Goal: Information Seeking & Learning: Learn about a topic

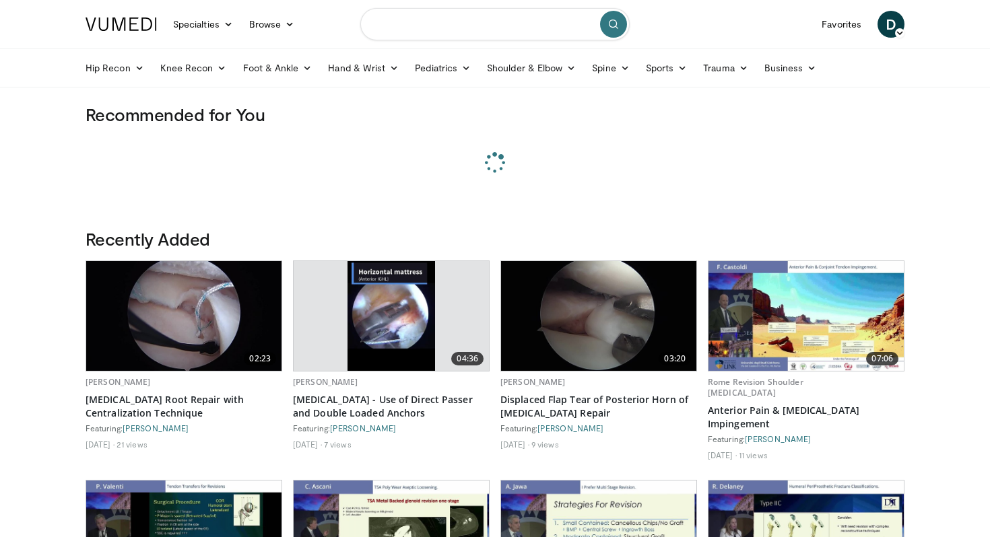
click at [399, 27] on input "Search topics, interventions" at bounding box center [494, 24] width 269 height 32
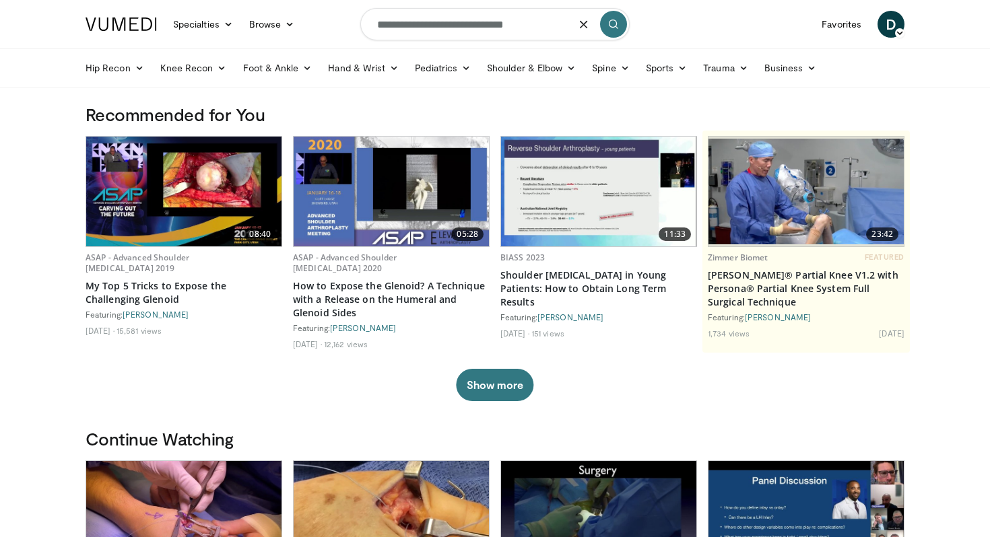
type input "**********"
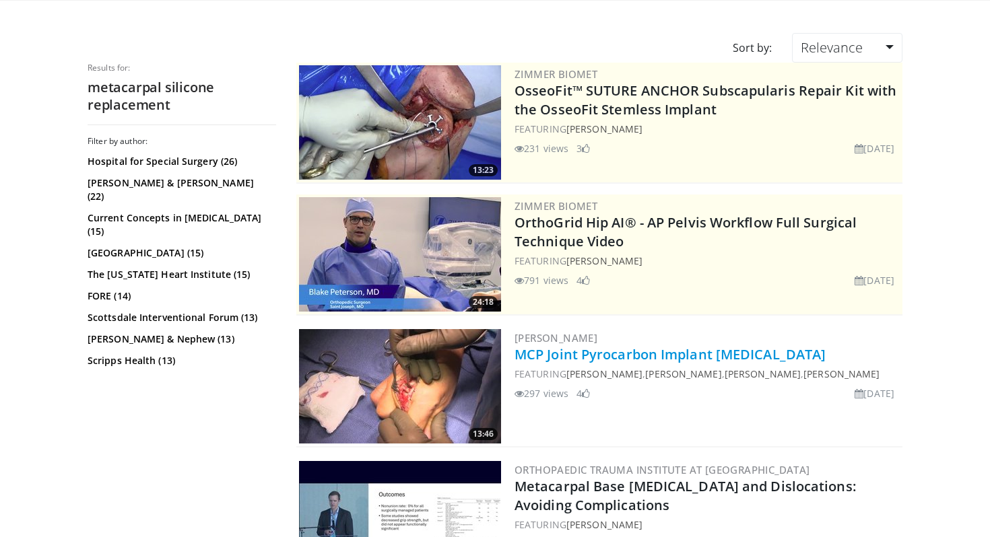
scroll to position [88, 0]
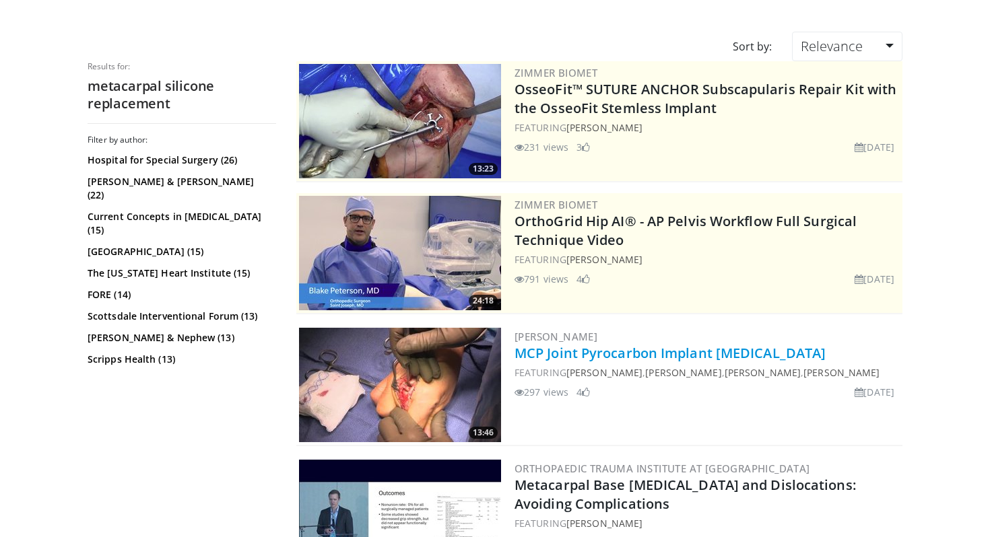
click at [554, 352] on link "MCP Joint Pyrocarbon Implant Arthroplasty" at bounding box center [669, 353] width 311 height 18
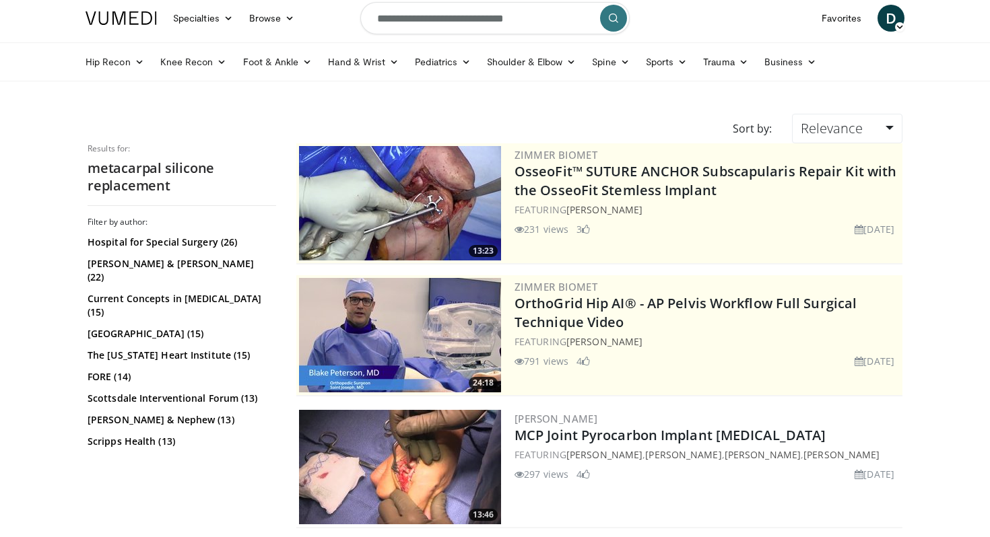
scroll to position [0, 0]
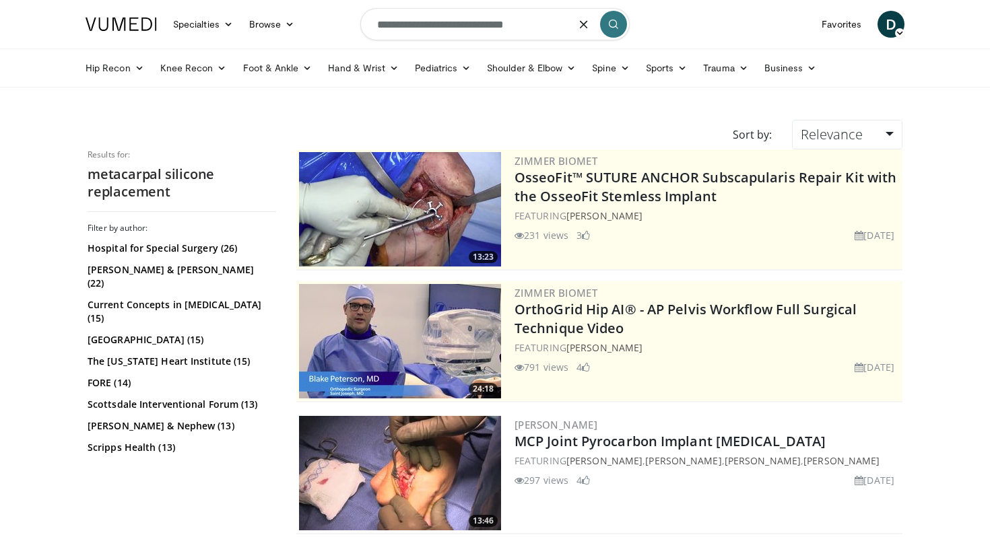
click at [449, 17] on input "**********" at bounding box center [494, 24] width 269 height 32
click at [446, 30] on input "**********" at bounding box center [494, 24] width 269 height 32
type input "**********"
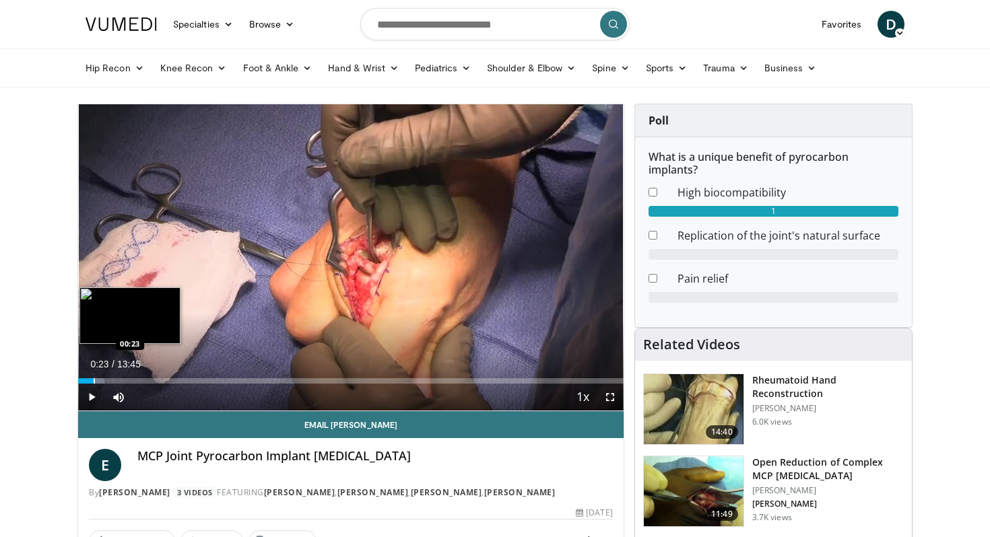
click at [94, 379] on div "Progress Bar" at bounding box center [94, 380] width 1 height 5
click at [111, 379] on div "Progress Bar" at bounding box center [111, 380] width 1 height 5
click at [131, 379] on div "Progress Bar" at bounding box center [131, 380] width 1 height 5
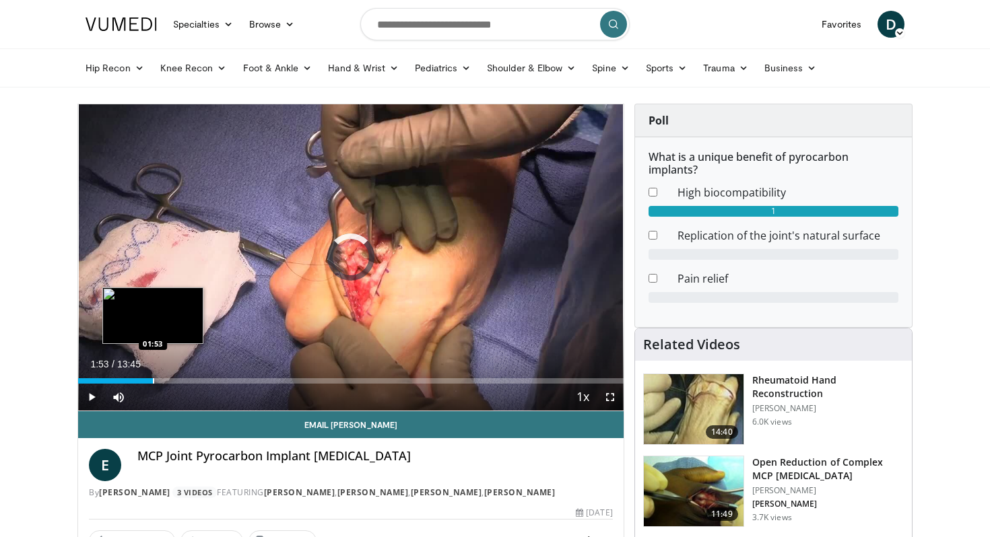
click at [153, 377] on div "Loaded : 13.33% 01:53 01:53" at bounding box center [350, 377] width 545 height 13
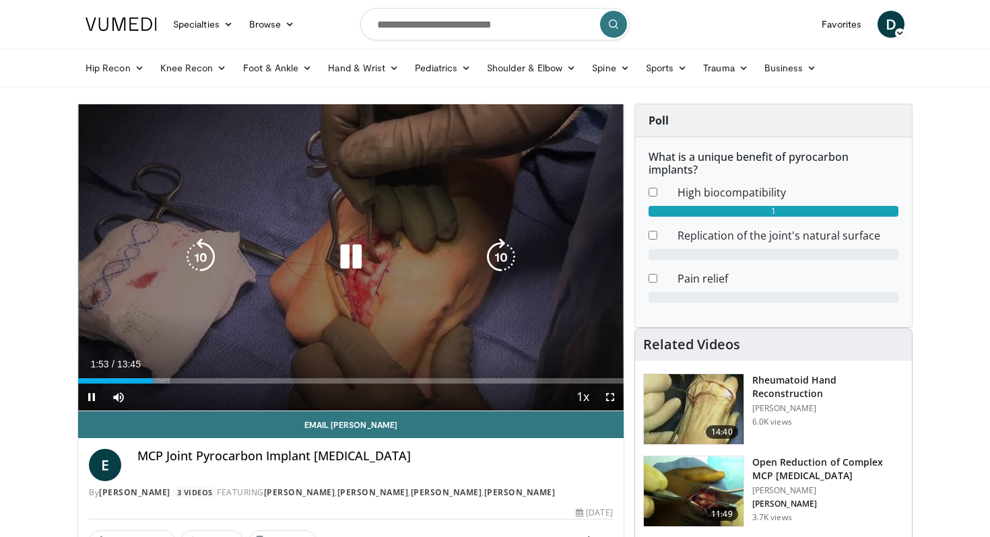
click at [176, 377] on div "Loaded : 16.96% 01:53 01:53" at bounding box center [350, 377] width 545 height 13
click at [364, 255] on icon "Video Player" at bounding box center [351, 257] width 38 height 38
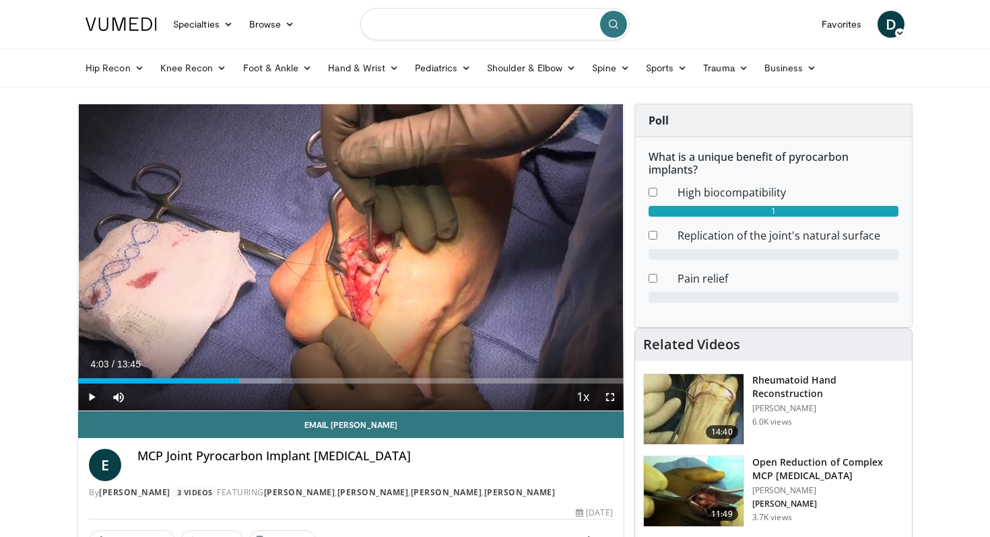
click at [395, 40] on input "Search topics, interventions" at bounding box center [494, 24] width 269 height 32
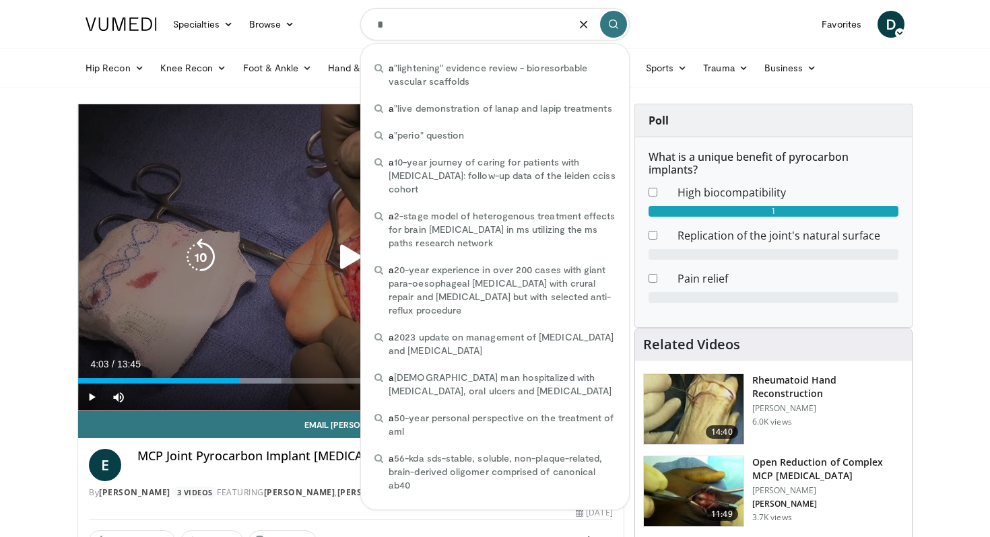
click at [401, 260] on div "a 20-year experience in over 200 cases with giant para-oesophageal hernia repai…" at bounding box center [494, 290] width 257 height 67
type input "**********"
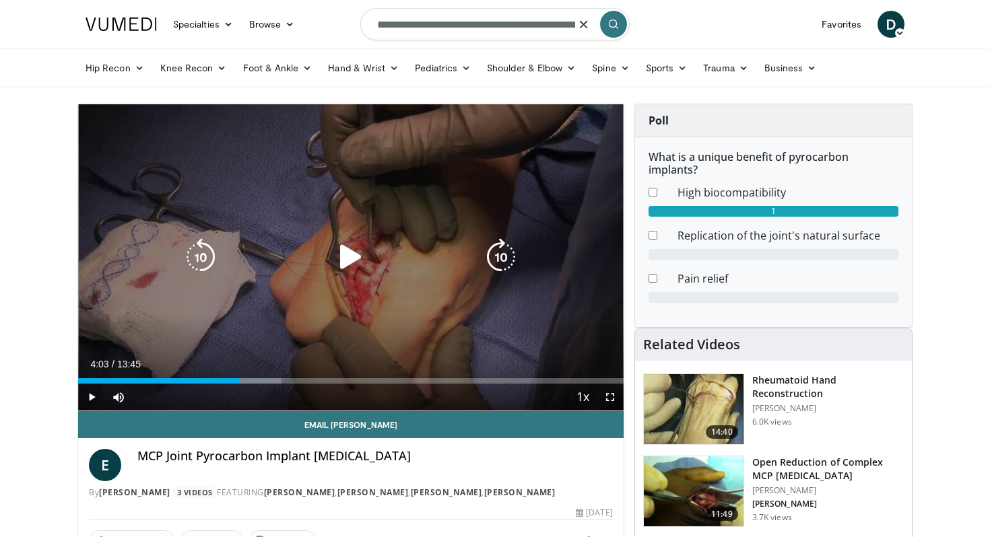
click at [347, 255] on icon "Video Player" at bounding box center [351, 257] width 38 height 38
click at [337, 267] on icon "Video Player" at bounding box center [351, 257] width 38 height 38
click at [360, 266] on icon "Video Player" at bounding box center [351, 257] width 38 height 38
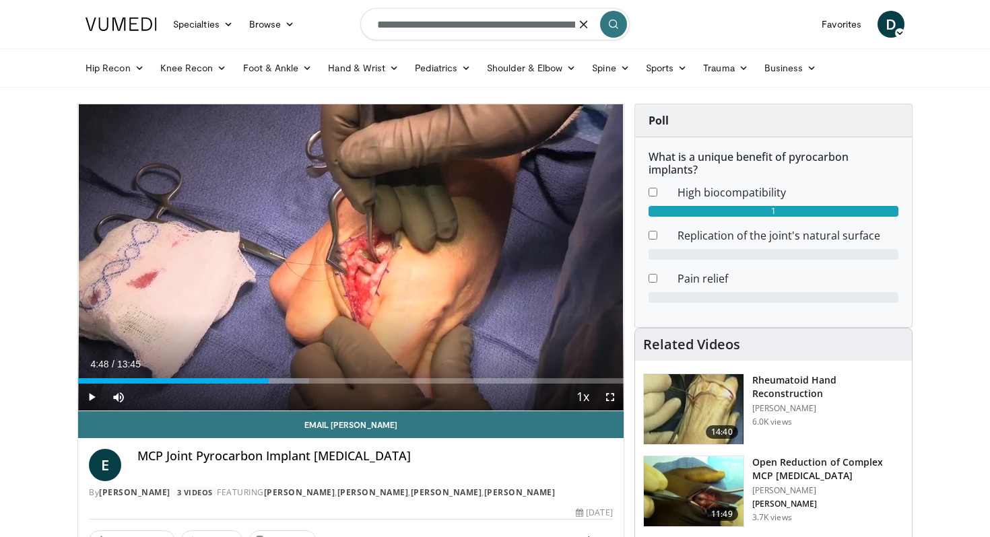
click at [697, 403] on img at bounding box center [694, 409] width 100 height 70
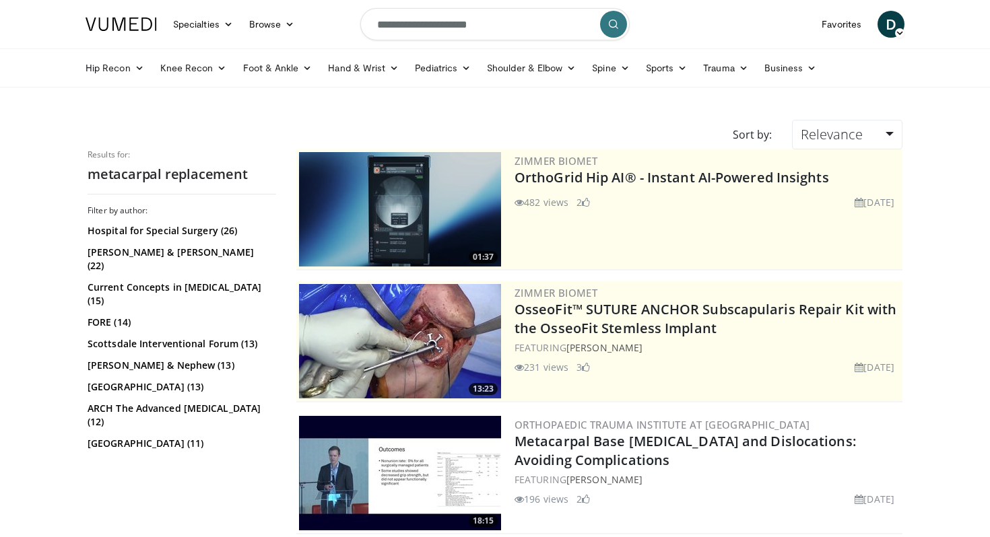
click at [451, 21] on input "**********" at bounding box center [494, 24] width 269 height 32
type input "**********"
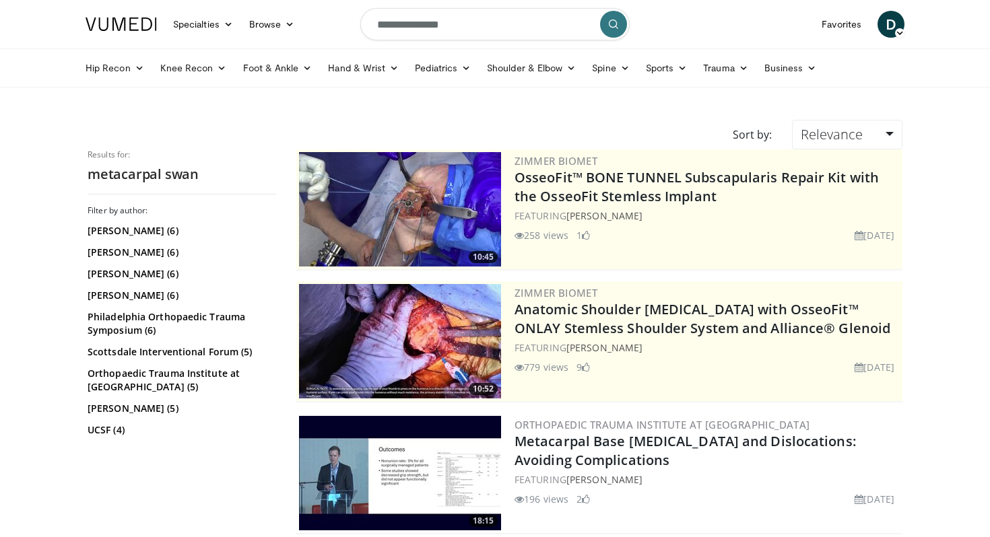
click at [446, 25] on input "**********" at bounding box center [494, 24] width 269 height 32
type input "**********"
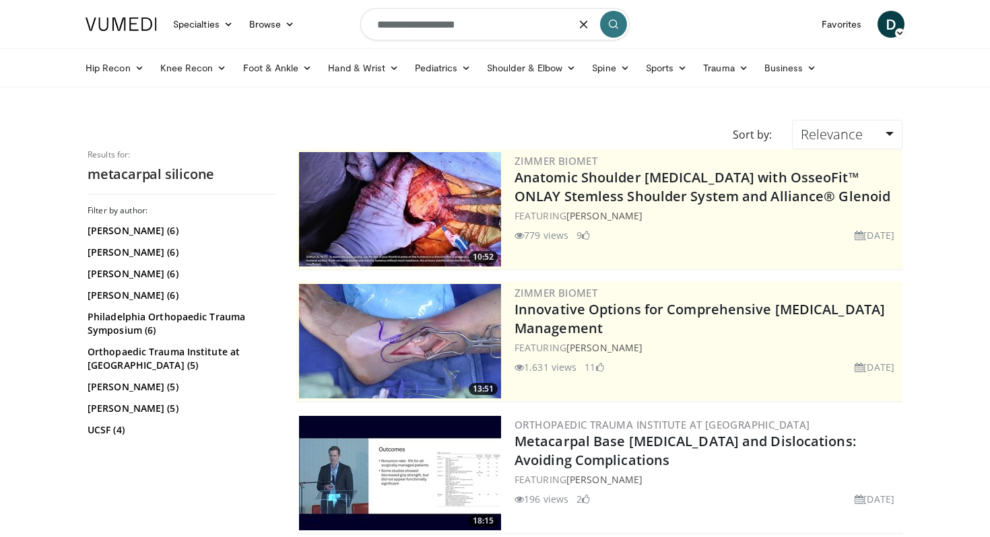
click at [451, 22] on input "**********" at bounding box center [494, 24] width 269 height 32
click at [397, 15] on input "**********" at bounding box center [494, 24] width 269 height 32
type input "**********"
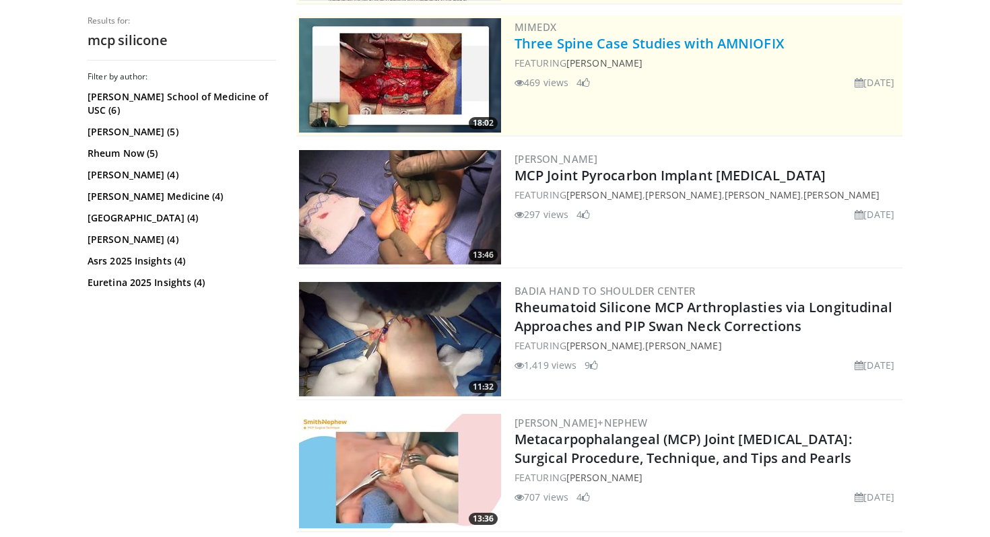
scroll to position [267, 0]
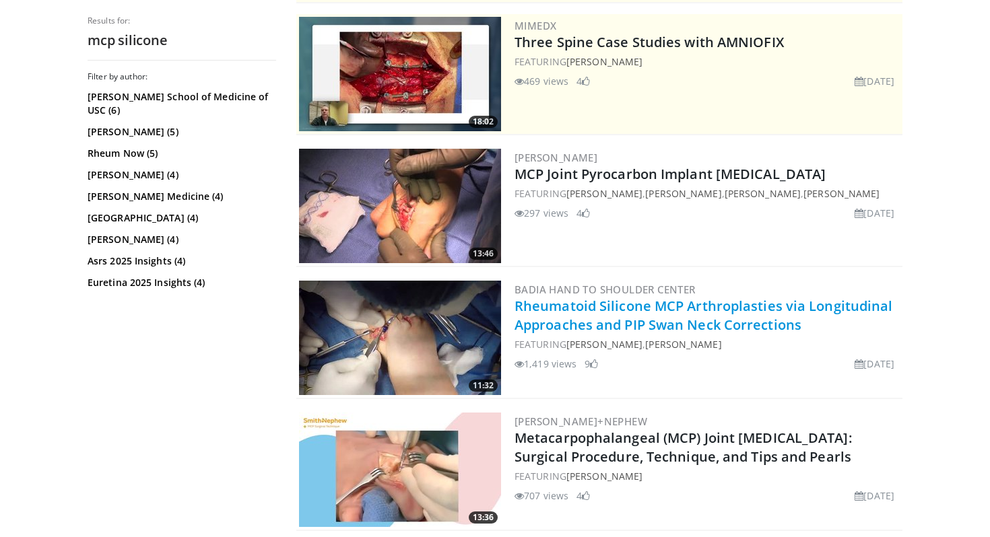
click at [588, 323] on link "Rheumatoid Silicone MCP Arthroplasties via Longitudinal Approaches and PIP Swan…" at bounding box center [703, 315] width 378 height 37
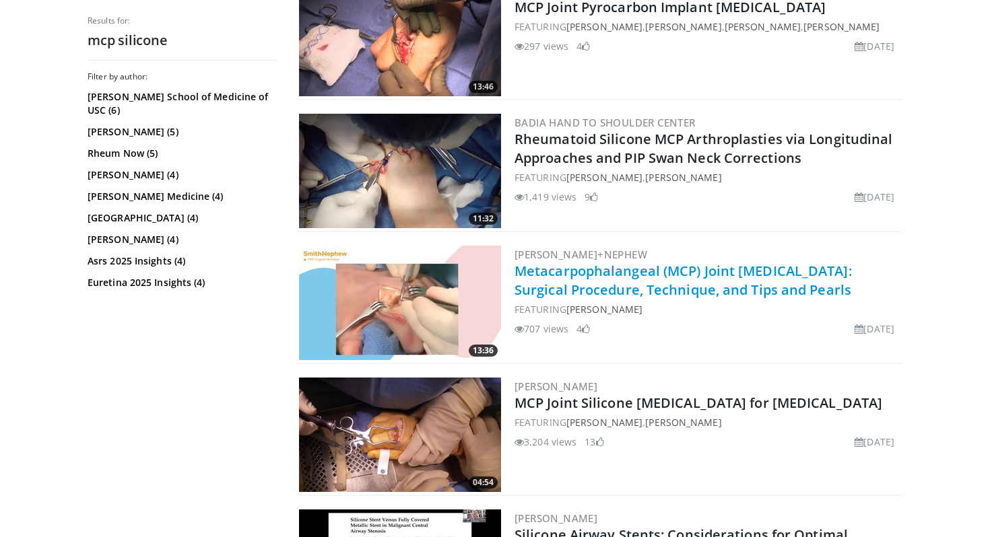
scroll to position [438, 0]
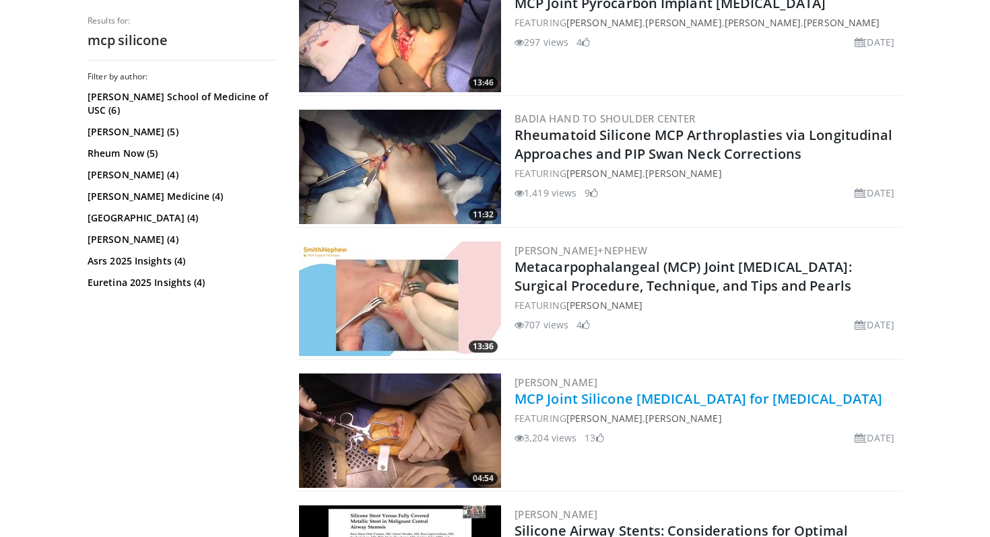
click at [605, 398] on link "MCP Joint Silicone Arthroplasty for Osteoarthritis" at bounding box center [698, 399] width 368 height 18
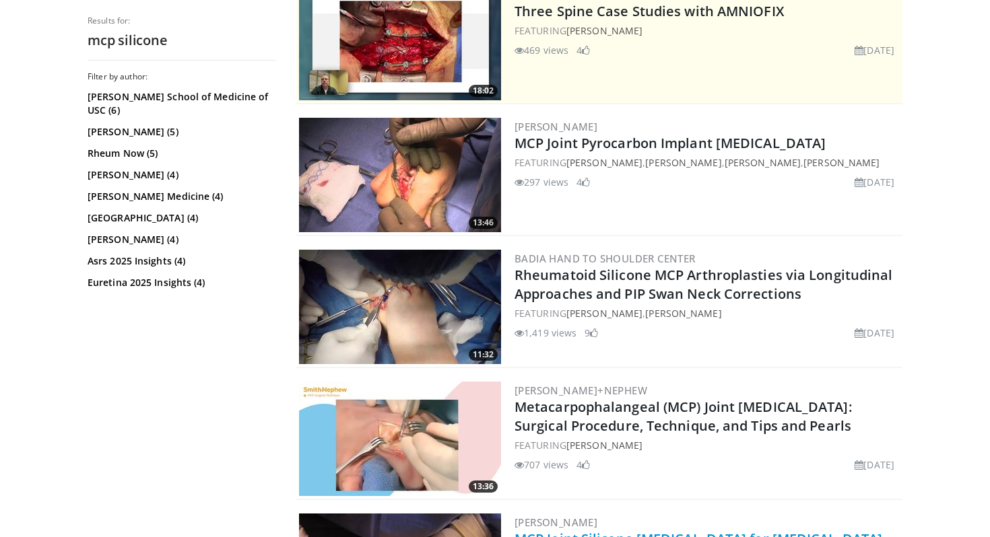
scroll to position [0, 0]
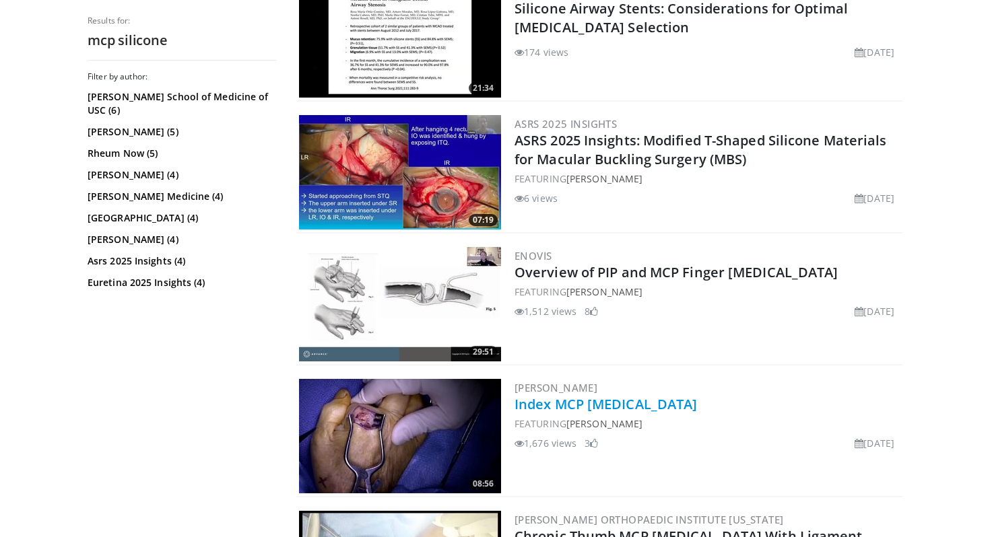
click at [596, 405] on link "Index MCP Arthroplasty" at bounding box center [605, 404] width 182 height 18
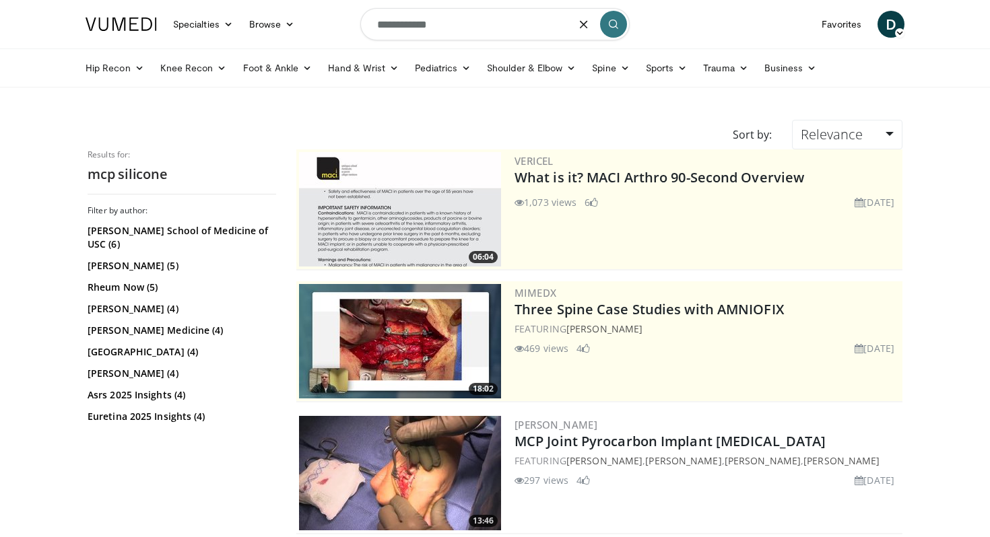
click at [451, 29] on input "**********" at bounding box center [494, 24] width 269 height 32
drag, startPoint x: 458, startPoint y: 26, endPoint x: 293, endPoint y: 26, distance: 165.0
click at [293, 26] on nav "Specialties Adult & Family Medicine Allergy, Asthma, Immunology Anesthesiology …" at bounding box center [494, 24] width 835 height 48
type input "**********"
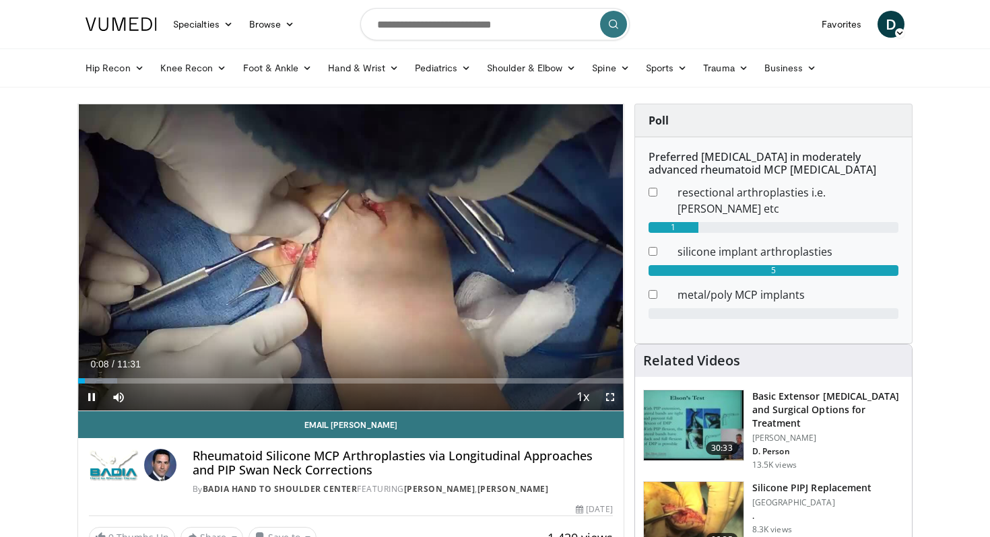
click at [606, 397] on span "Video Player" at bounding box center [610, 397] width 27 height 27
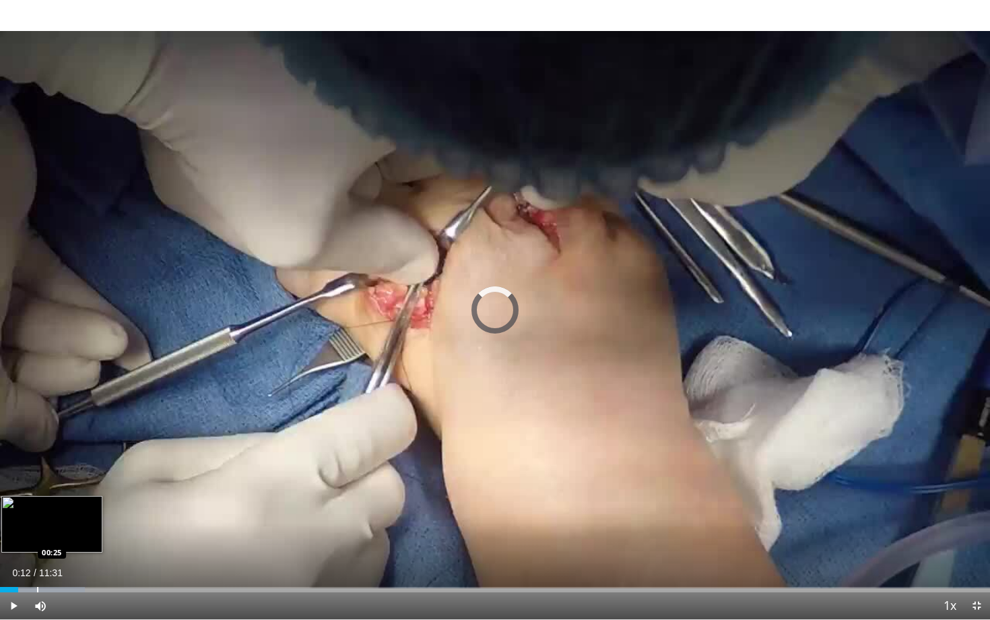
click at [37, 537] on div "Progress Bar" at bounding box center [37, 589] width 1 height 5
click at [60, 537] on div "Loaded : 10.12% 00:26 00:42" at bounding box center [495, 585] width 990 height 13
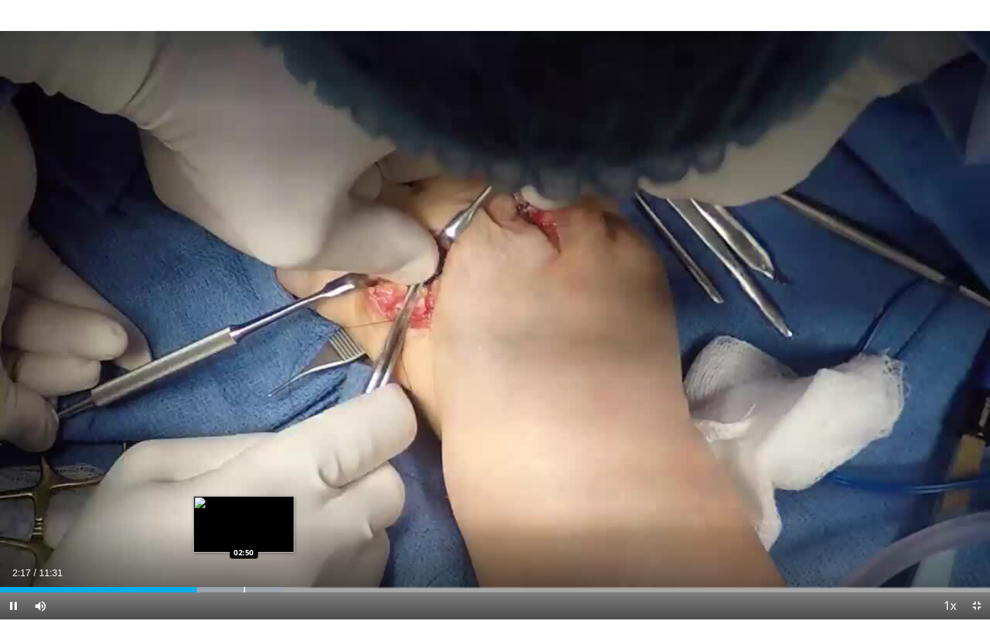
click at [243, 537] on div "Loaded : 28.68% 02:17 02:50" at bounding box center [495, 585] width 990 height 13
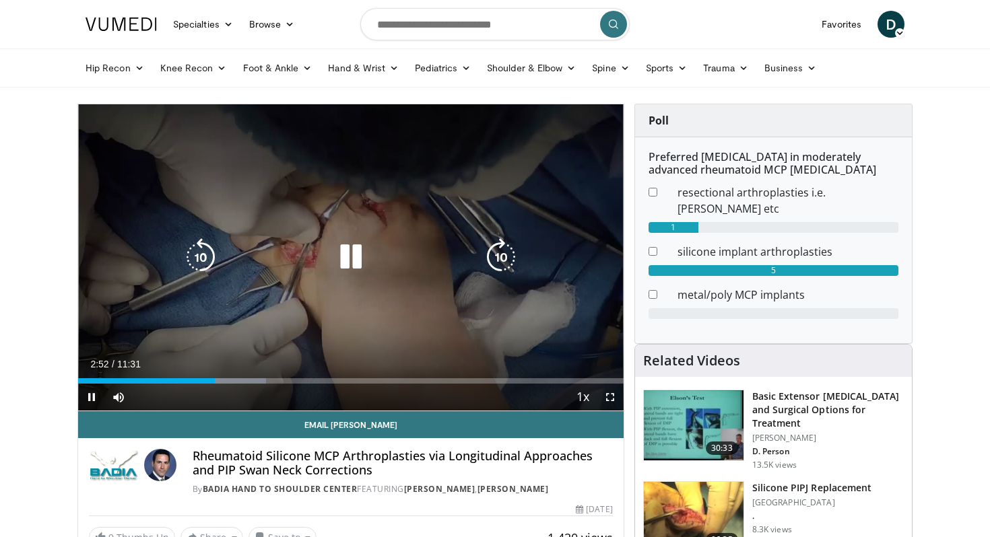
click at [354, 257] on icon "Video Player" at bounding box center [351, 257] width 38 height 38
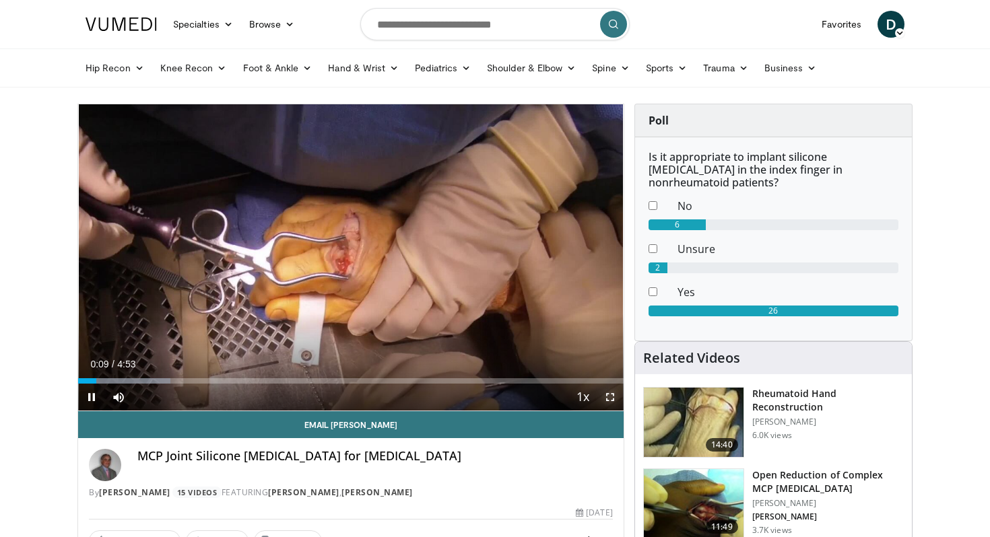
click at [609, 396] on span "Video Player" at bounding box center [610, 397] width 27 height 27
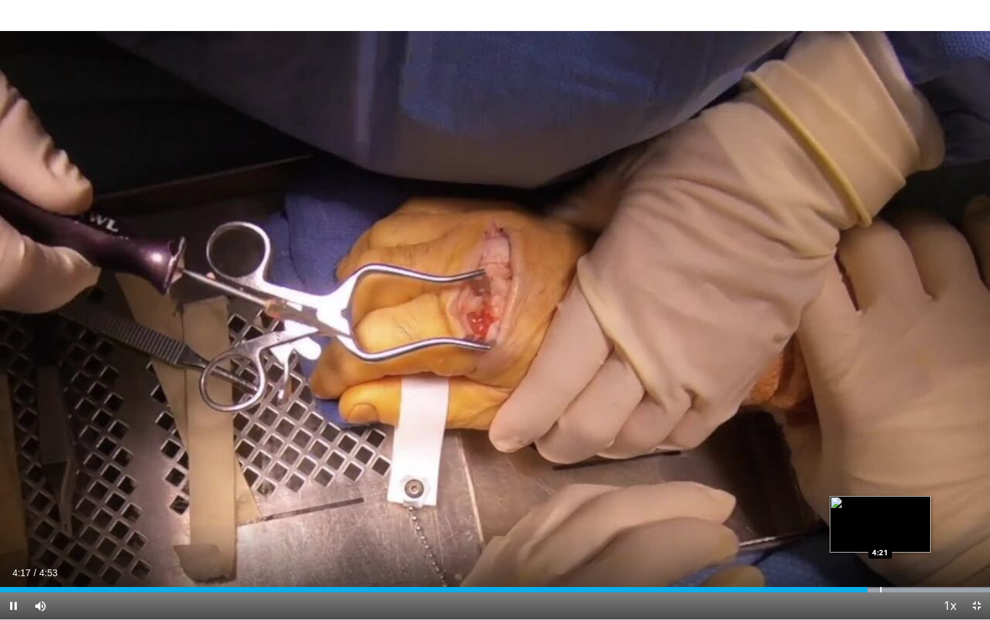
click at [879, 537] on div "Loaded : 100.00% 4:17 4:21" at bounding box center [495, 589] width 990 height 5
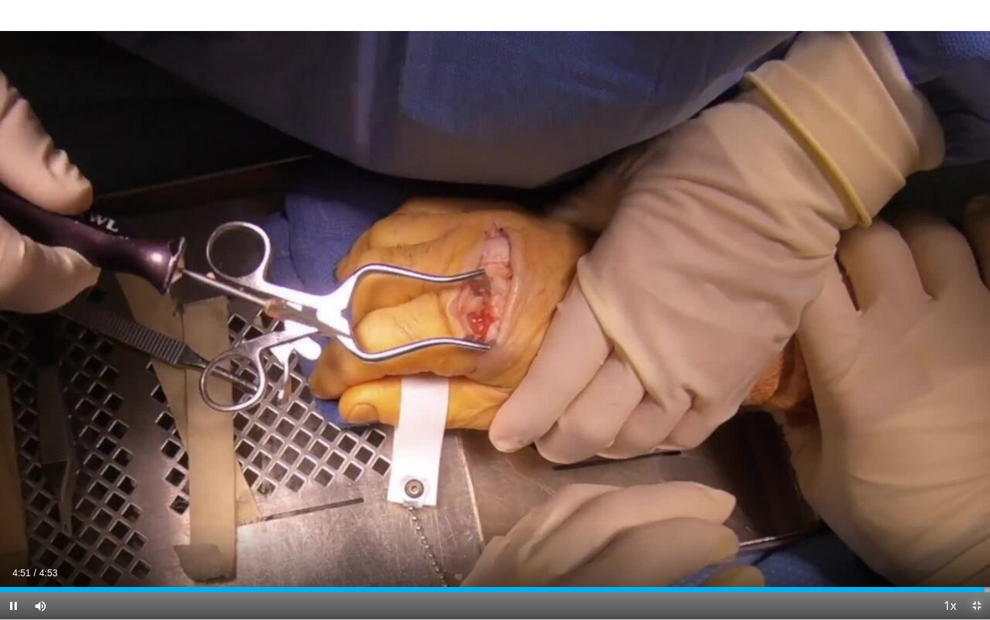
click at [972, 537] on span "Video Player" at bounding box center [976, 605] width 27 height 27
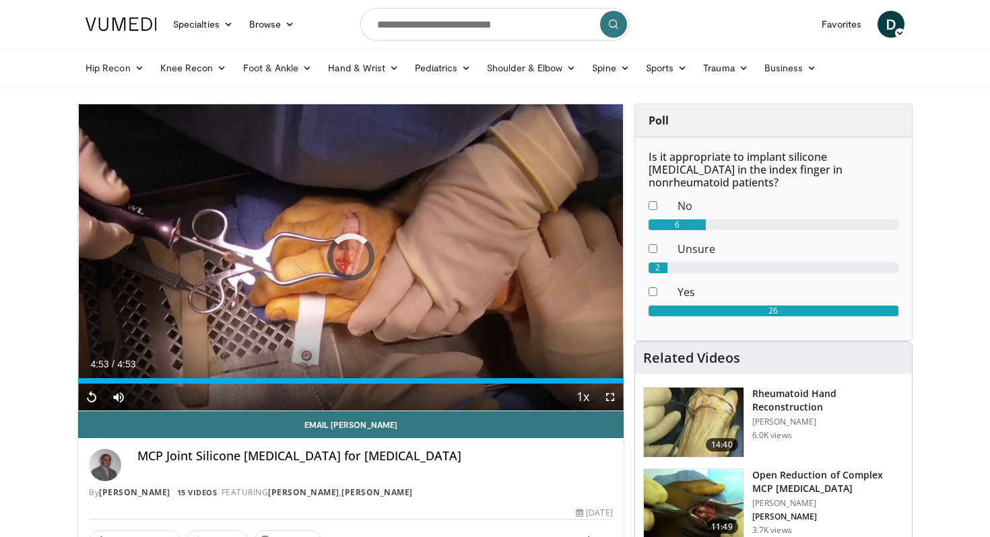
drag, startPoint x: 96, startPoint y: 380, endPoint x: 44, endPoint y: 376, distance: 52.1
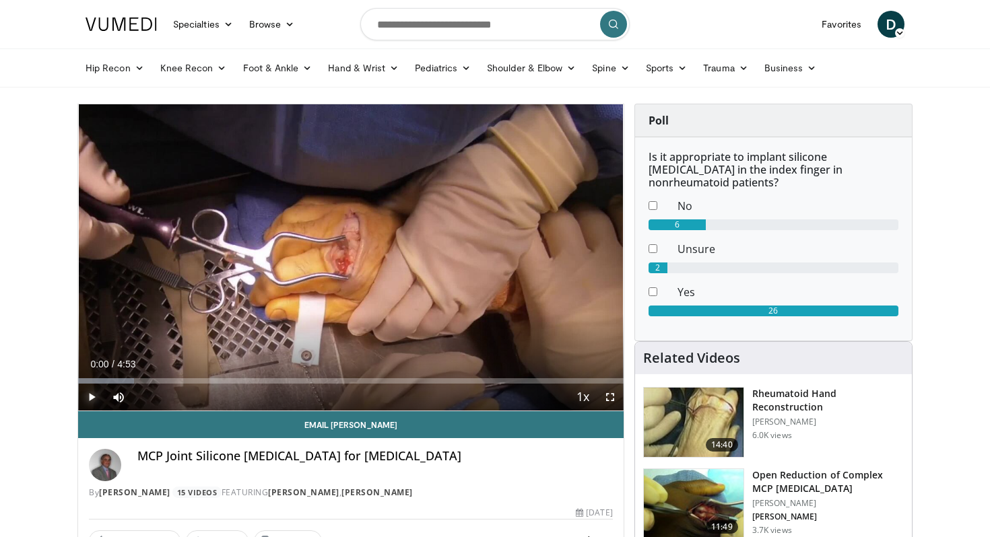
click at [89, 391] on span "Video Player" at bounding box center [91, 397] width 27 height 27
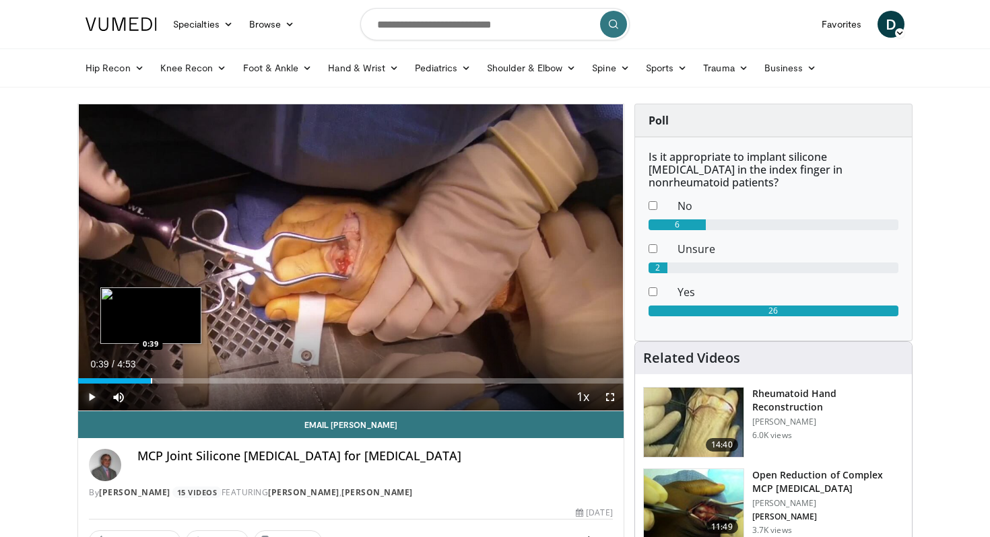
click at [151, 374] on div "Loaded : 13.49% 0:00 0:39" at bounding box center [350, 377] width 545 height 13
click at [96, 400] on span "Video Player" at bounding box center [91, 397] width 27 height 27
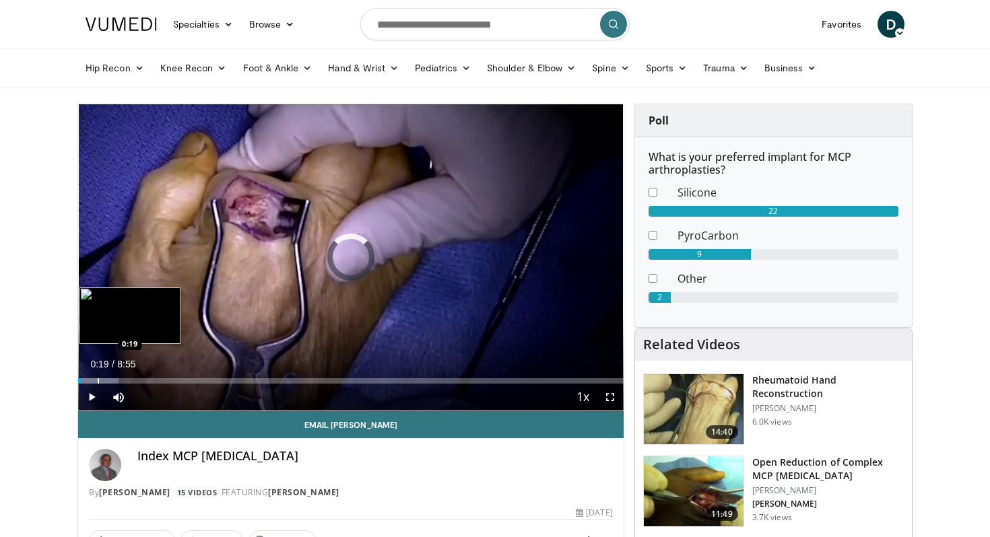
click at [97, 374] on div "Loaded : 7.40% 0:01 0:19" at bounding box center [350, 377] width 545 height 13
click at [106, 378] on div "Progress Bar" at bounding box center [106, 380] width 1 height 5
click at [113, 378] on div "Progress Bar" at bounding box center [113, 380] width 1 height 5
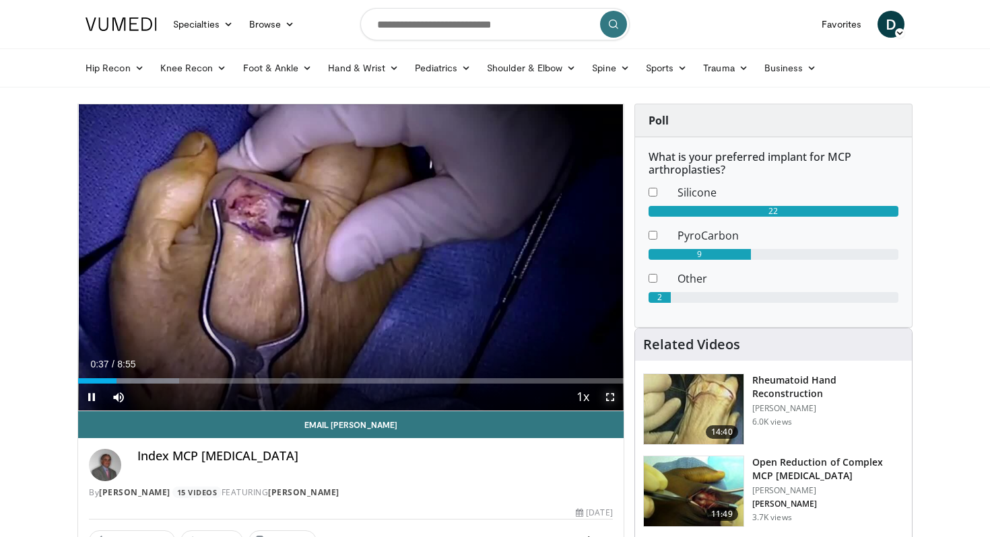
click at [615, 400] on span "Video Player" at bounding box center [610, 397] width 27 height 27
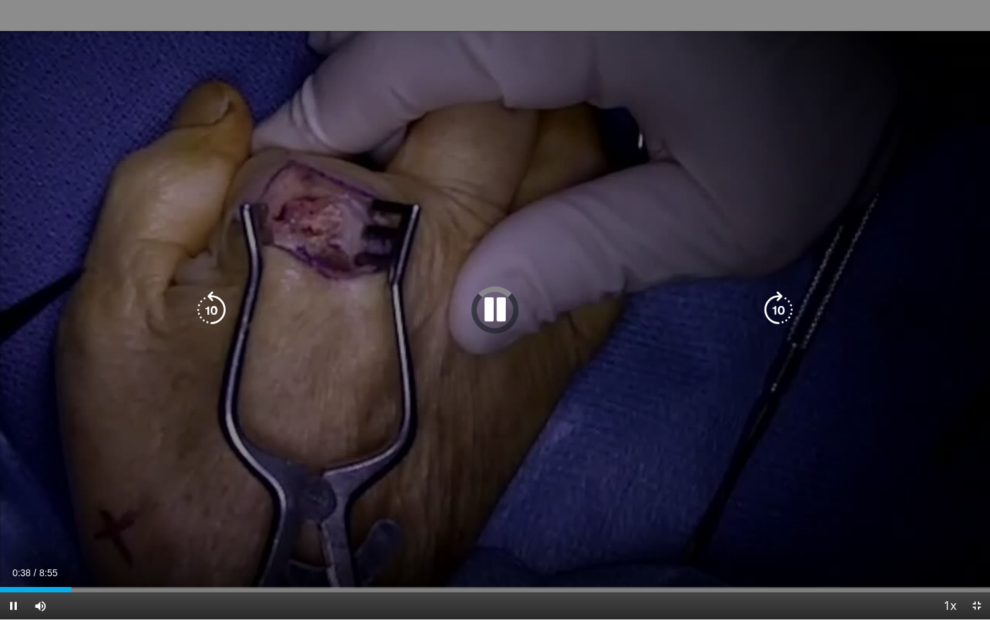
click at [500, 319] on icon "Video Player" at bounding box center [495, 310] width 38 height 38
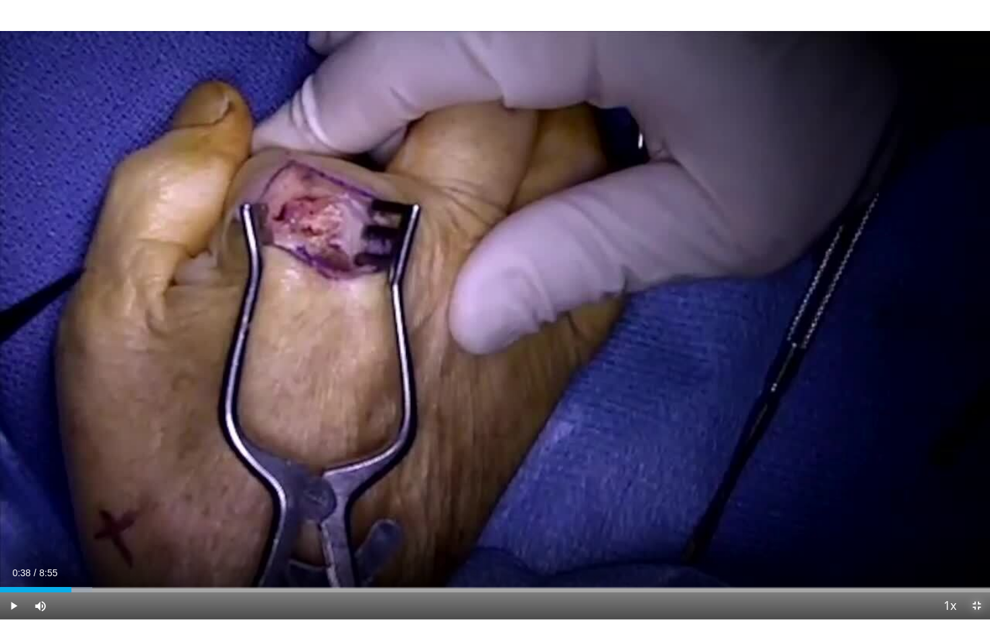
click at [973, 537] on span "Video Player" at bounding box center [976, 605] width 27 height 27
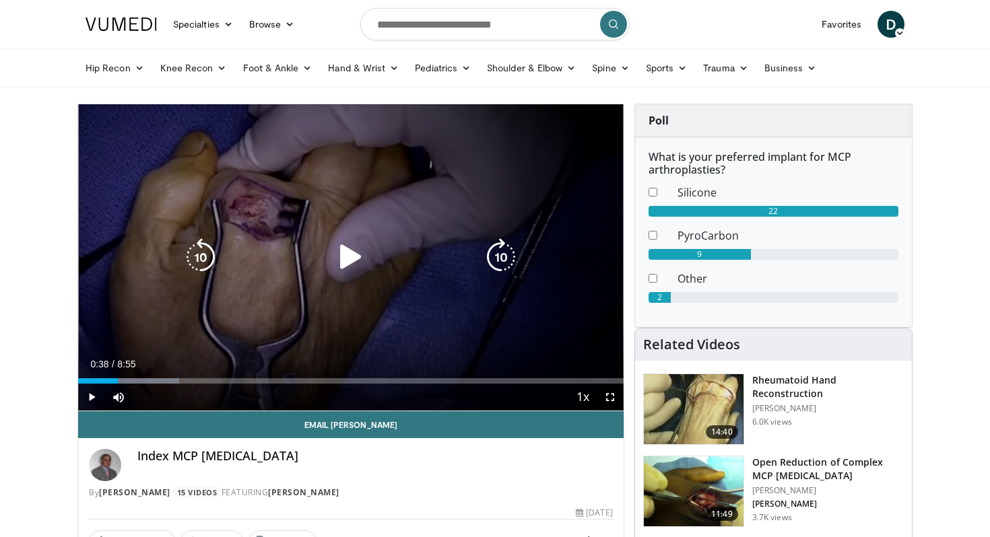
click at [268, 254] on div "Video Player" at bounding box center [350, 257] width 327 height 27
click at [354, 279] on div "10 seconds Tap to unmute" at bounding box center [350, 257] width 545 height 306
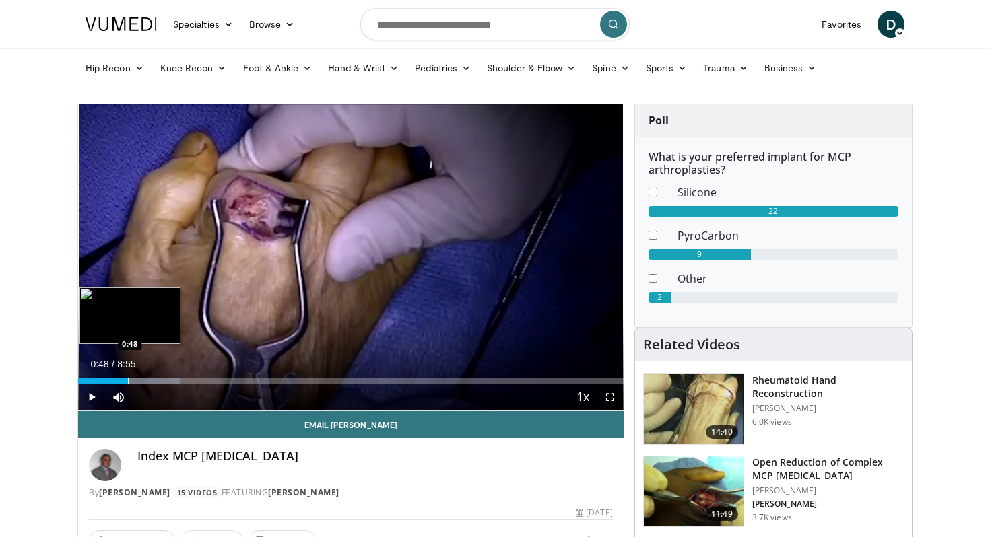
click at [128, 379] on div "Progress Bar" at bounding box center [128, 380] width 1 height 5
click at [120, 382] on div "Progress Bar" at bounding box center [120, 380] width 1 height 5
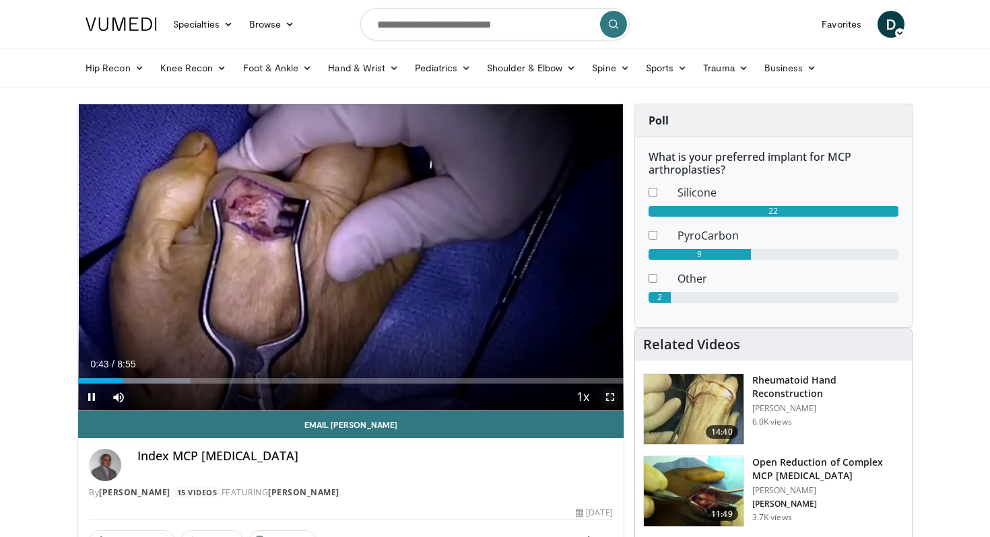
click at [614, 397] on span "Video Player" at bounding box center [610, 397] width 27 height 27
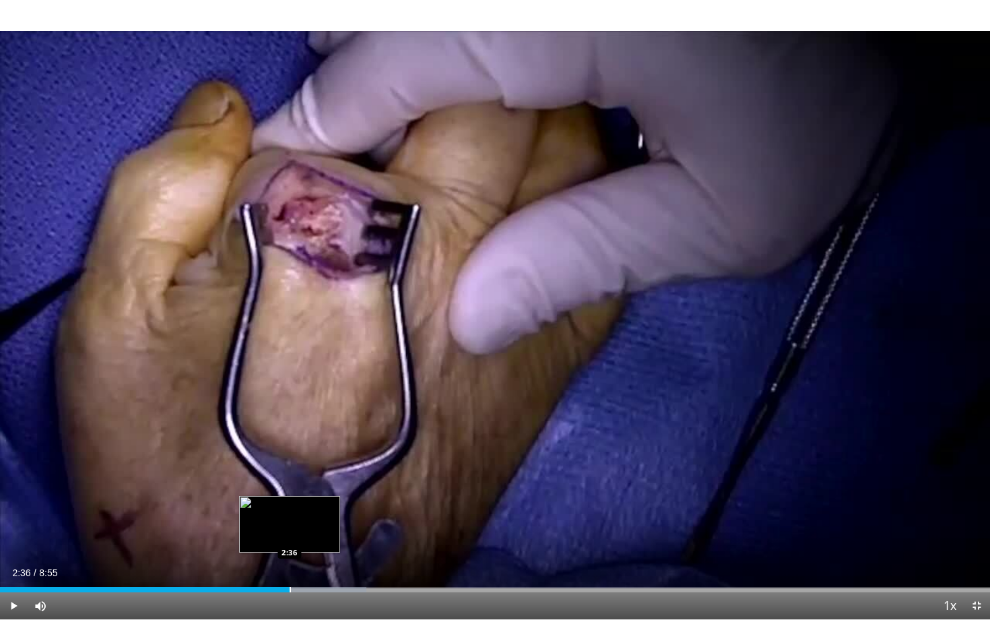
click at [289, 537] on div "Loaded : 37.04% 2:36 2:36" at bounding box center [495, 585] width 990 height 13
click at [316, 537] on div "Loaded : 37.39% 2:37 2:50" at bounding box center [495, 585] width 990 height 13
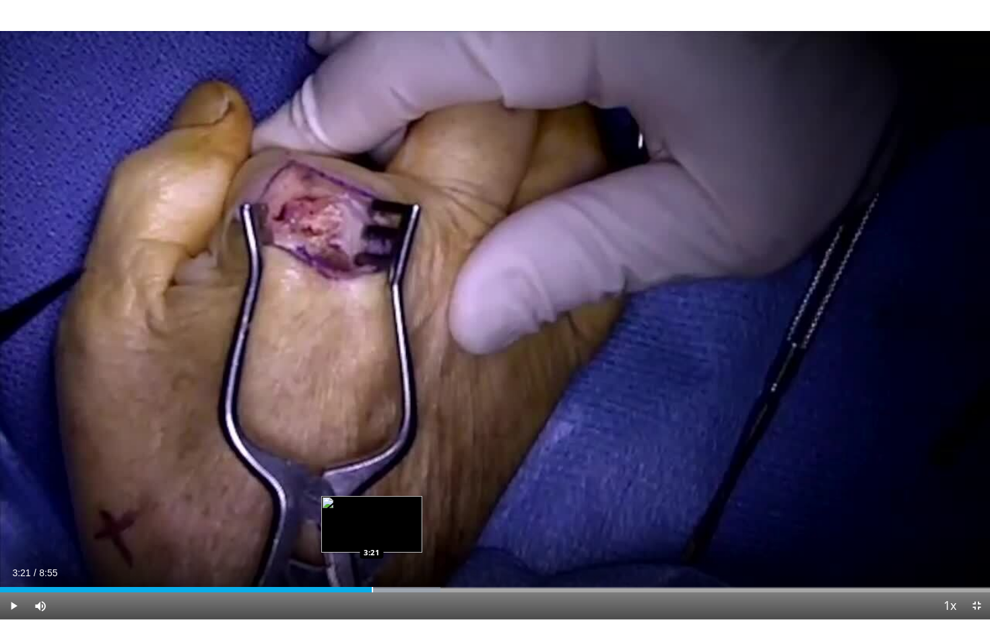
click at [372, 537] on div "Progress Bar" at bounding box center [372, 589] width 1 height 5
click at [409, 537] on div "Loaded : 46.74% 3:21 3:41" at bounding box center [495, 585] width 990 height 13
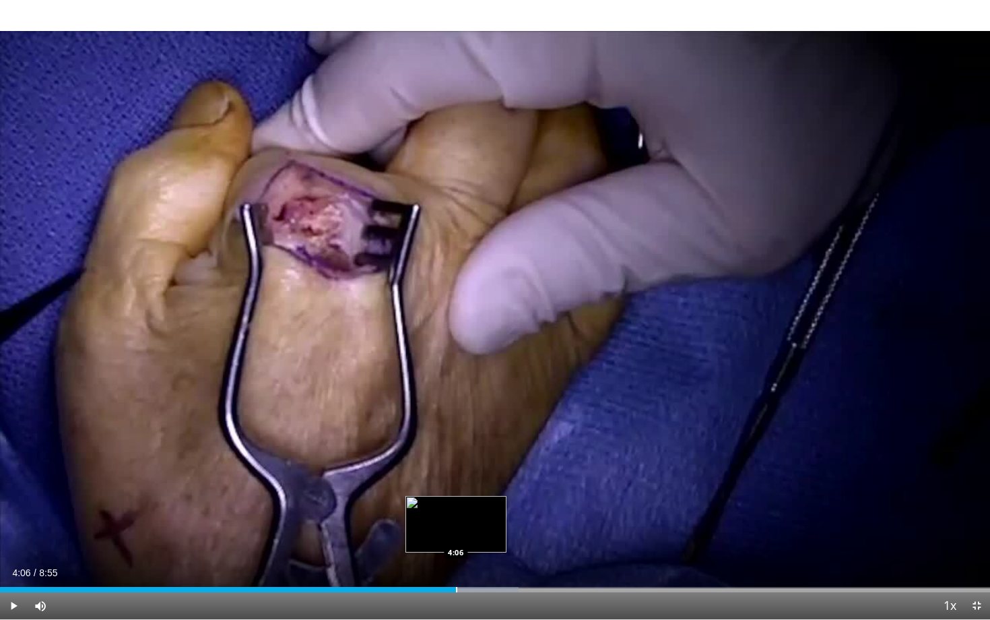
click at [455, 537] on div "Loaded : 52.35% 4:06 4:06" at bounding box center [495, 585] width 990 height 13
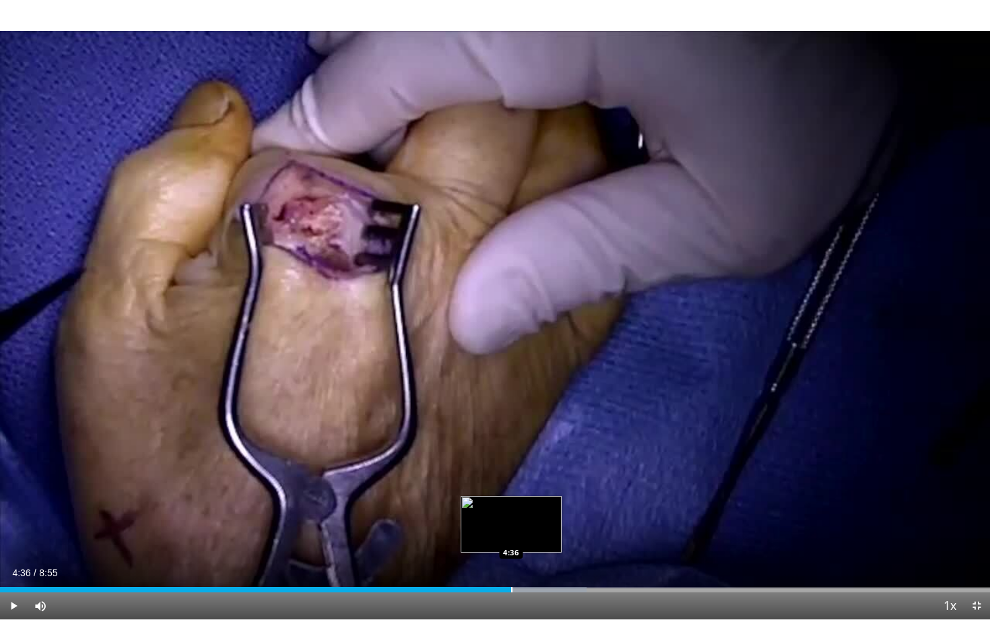
click at [511, 537] on div "Progress Bar" at bounding box center [511, 589] width 1 height 5
click at [553, 537] on div "Progress Bar" at bounding box center [553, 589] width 1 height 5
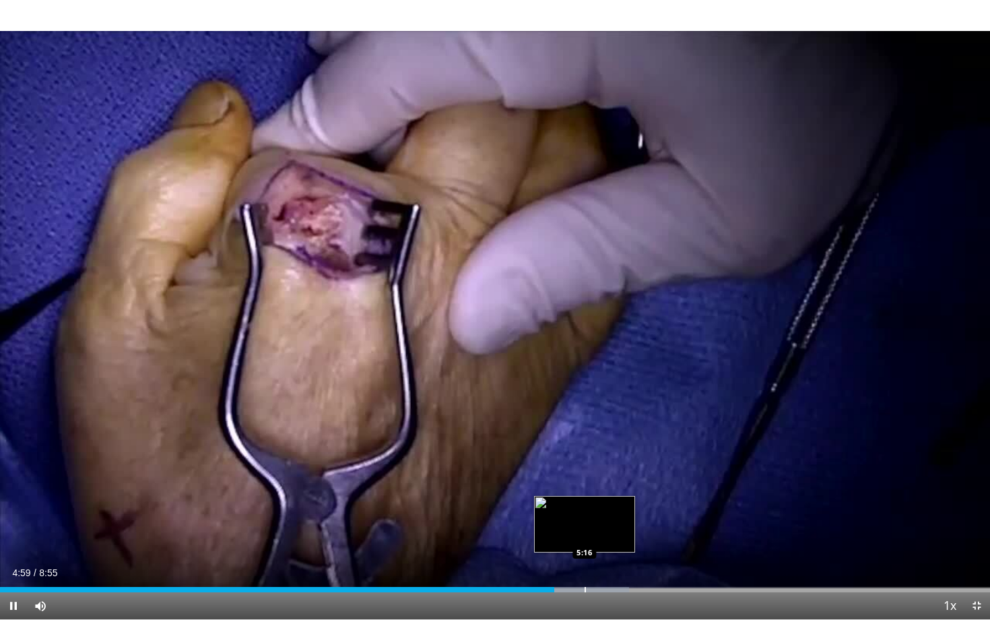
click at [584, 537] on div "Progress Bar" at bounding box center [584, 589] width 1 height 5
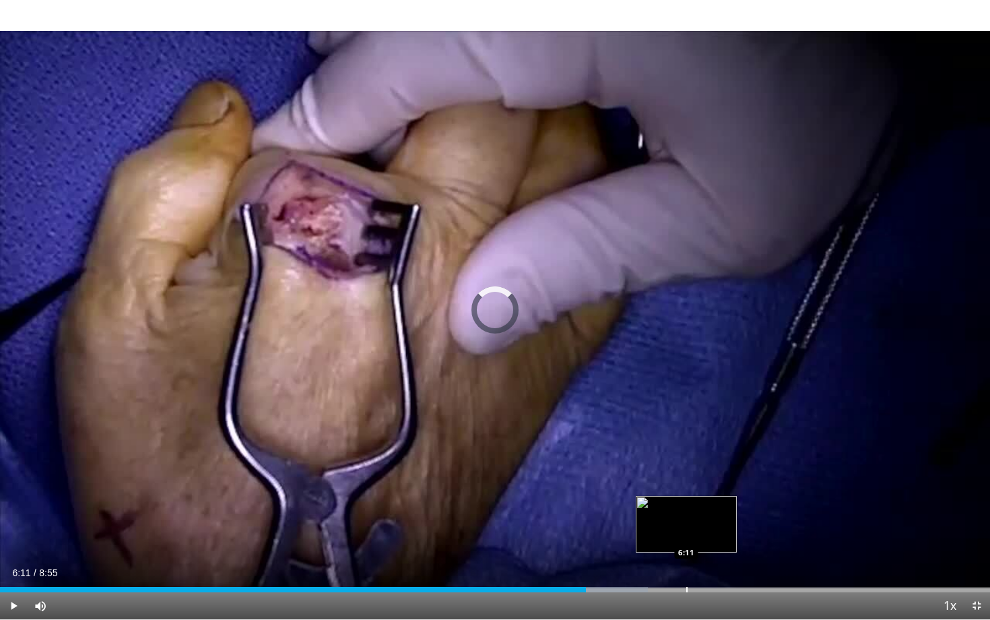
click at [686, 537] on div "Progress Bar" at bounding box center [686, 589] width 1 height 5
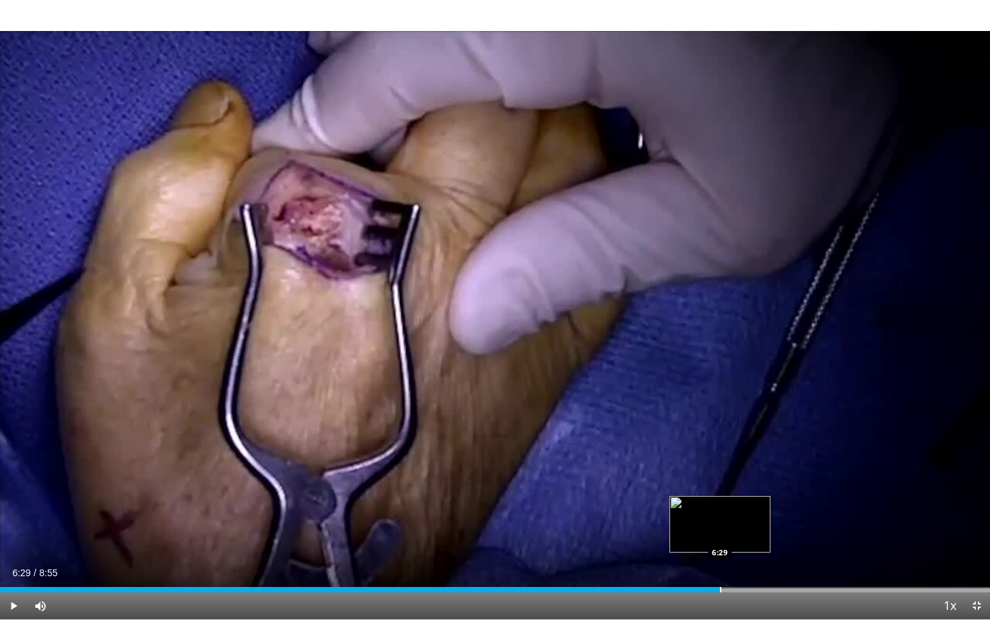
click at [719, 537] on div "Loaded : 72.92% 6:29 6:29" at bounding box center [495, 585] width 990 height 13
click at [758, 537] on div "Current Time 6:30 / Duration 8:55" at bounding box center [495, 572] width 990 height 12
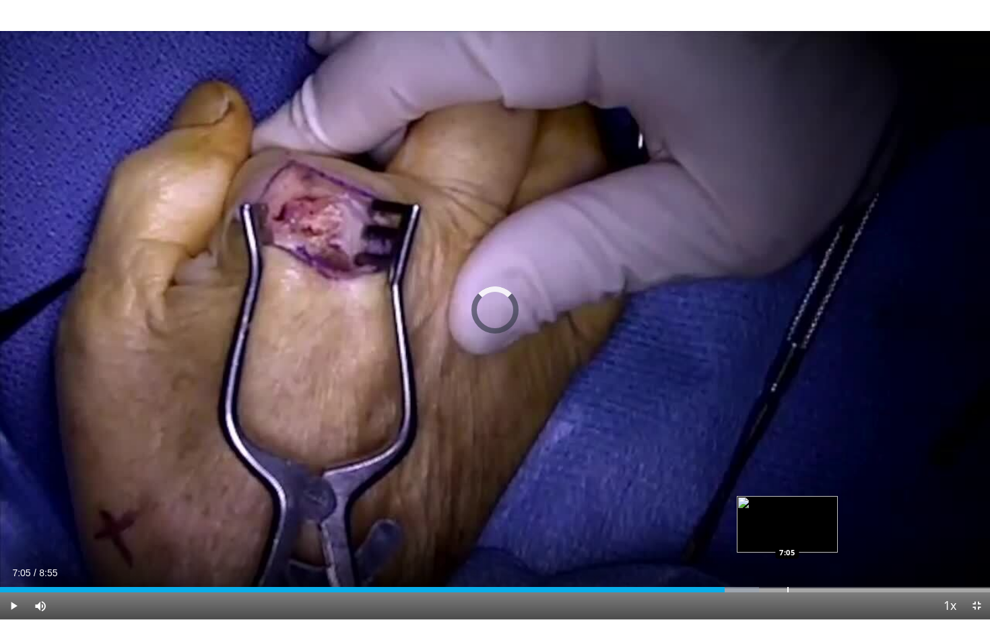
click at [787, 537] on div "Loaded : 76.65% 7:05 7:05" at bounding box center [495, 585] width 990 height 13
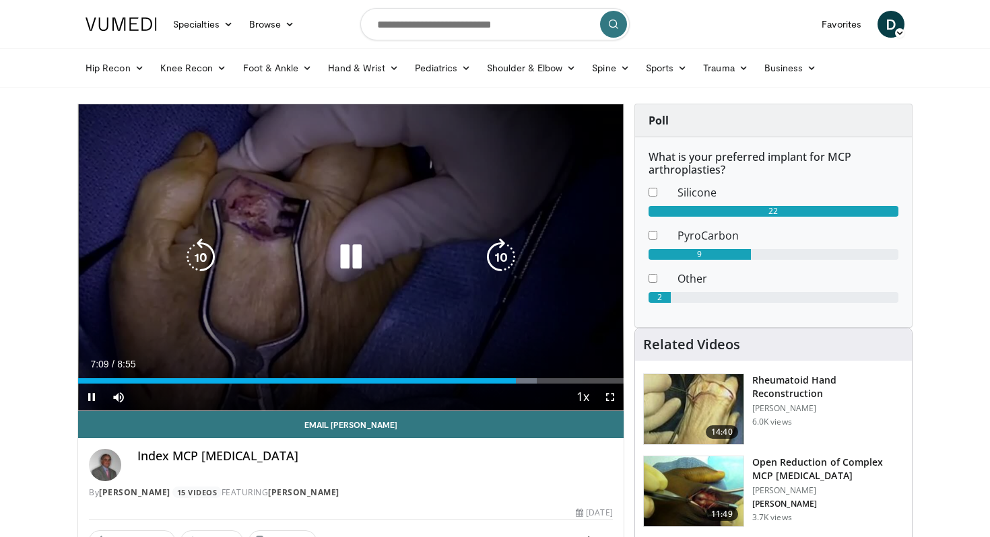
click at [389, 242] on div "10 seconds Tap to unmute" at bounding box center [350, 257] width 545 height 306
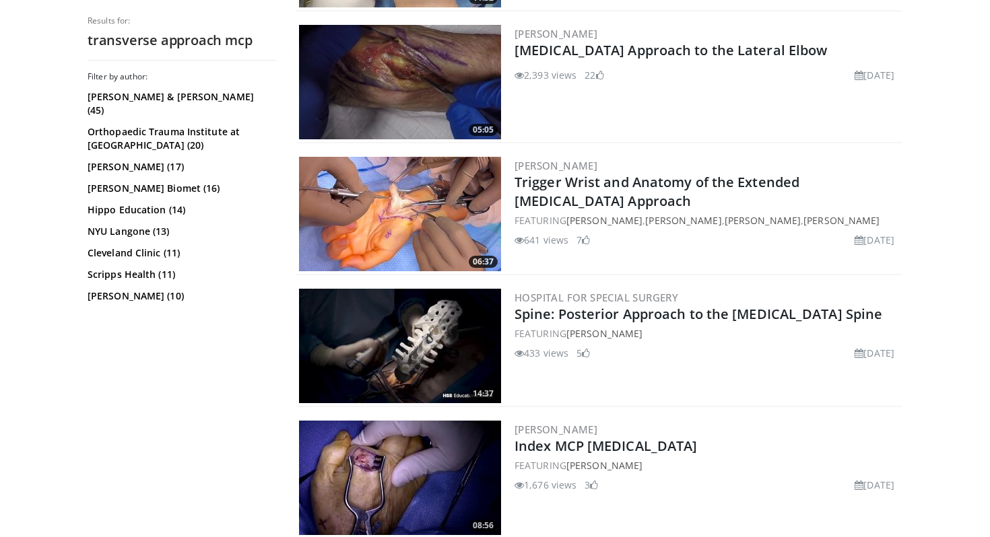
scroll to position [965, 0]
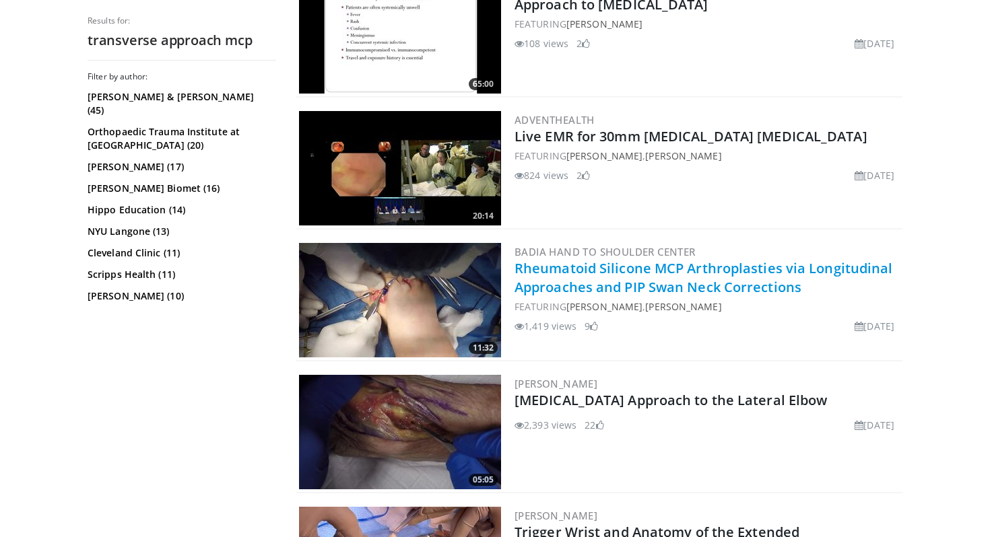
click at [761, 277] on link "Rheumatoid Silicone MCP Arthroplasties via Longitudinal Approaches and PIP Swan…" at bounding box center [703, 277] width 378 height 37
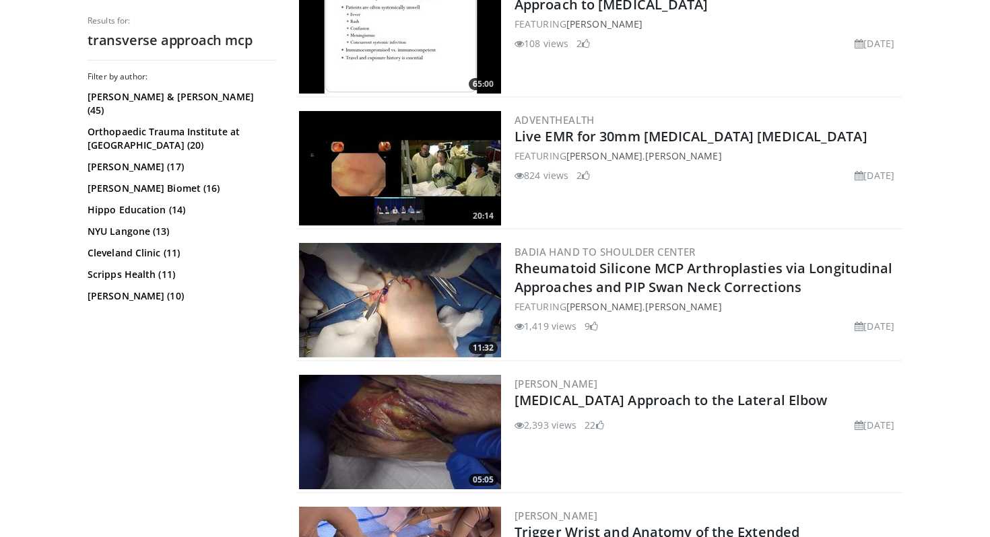
scroll to position [0, 0]
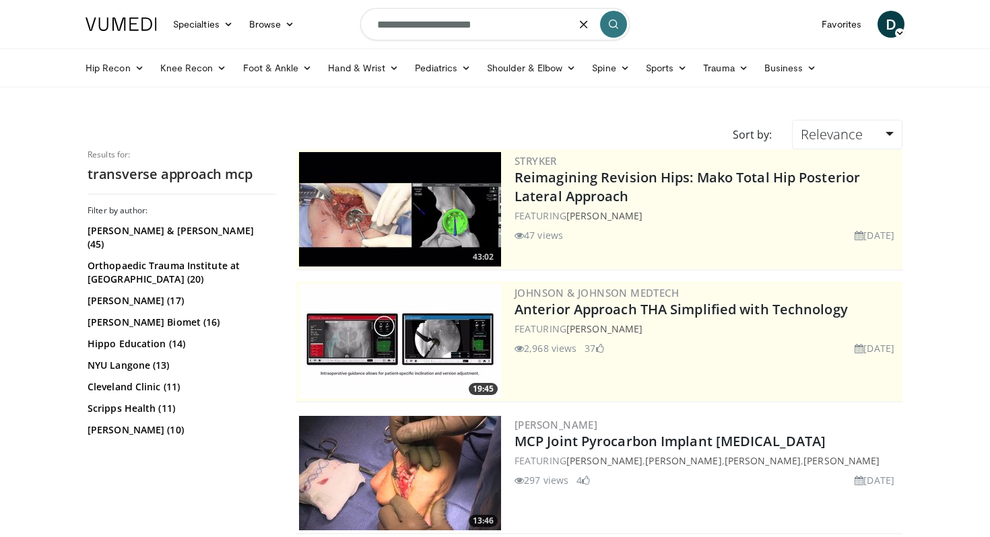
drag, startPoint x: 533, startPoint y: 28, endPoint x: 349, endPoint y: 18, distance: 184.1
click at [349, 18] on nav "Specialties Adult & Family Medicine Allergy, [MEDICAL_DATA], Immunology Anesthe…" at bounding box center [494, 24] width 835 height 48
type input "**********"
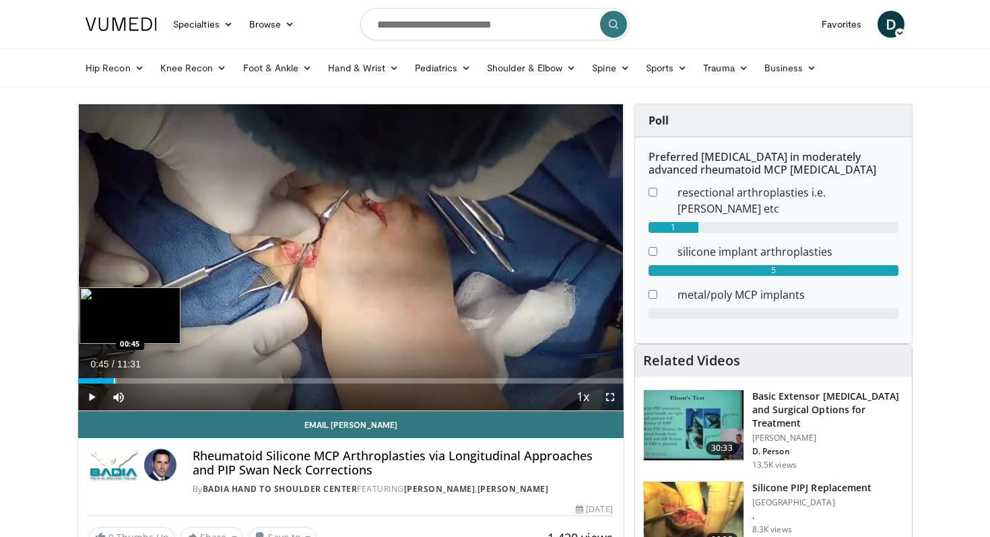
click at [114, 381] on div "Progress Bar" at bounding box center [114, 380] width 1 height 5
click at [124, 380] on div "Progress Bar" at bounding box center [124, 380] width 1 height 5
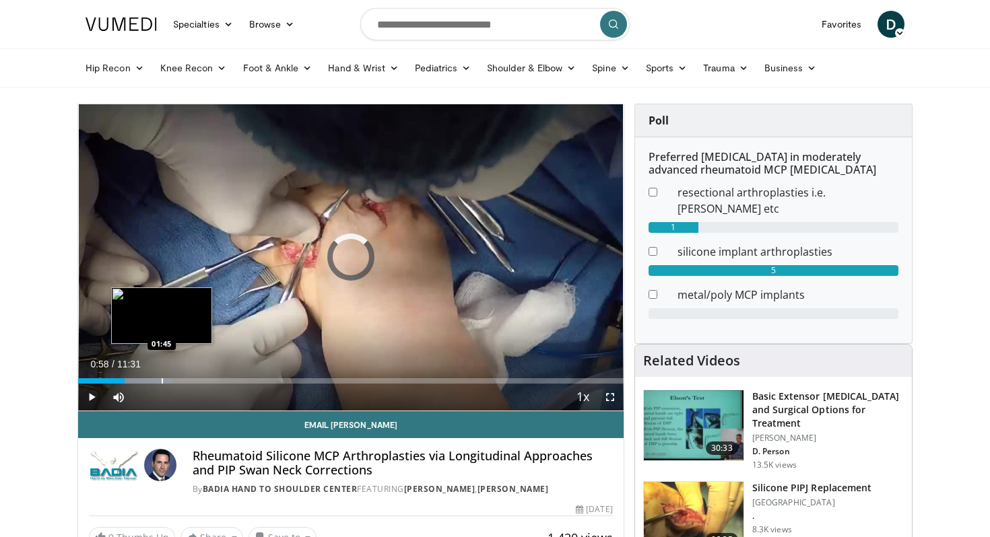
click at [162, 380] on div "Progress Bar" at bounding box center [162, 380] width 1 height 5
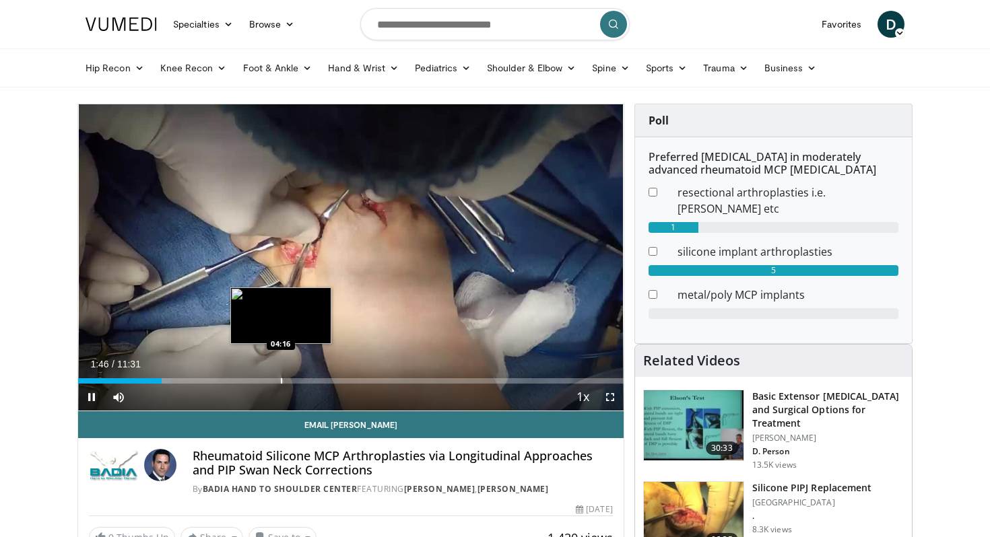
click at [281, 380] on div "Progress Bar" at bounding box center [281, 380] width 1 height 5
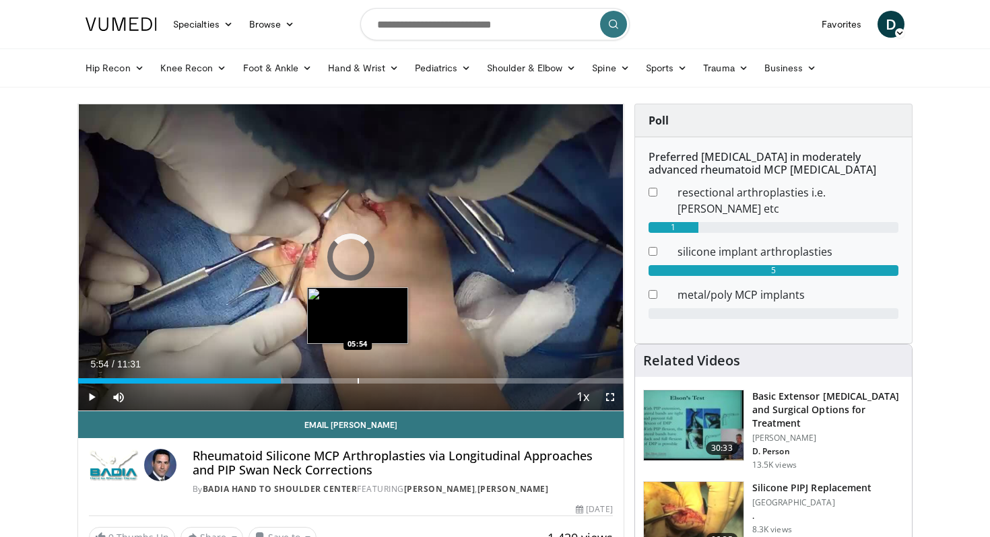
click at [358, 383] on div "Progress Bar" at bounding box center [358, 380] width 1 height 5
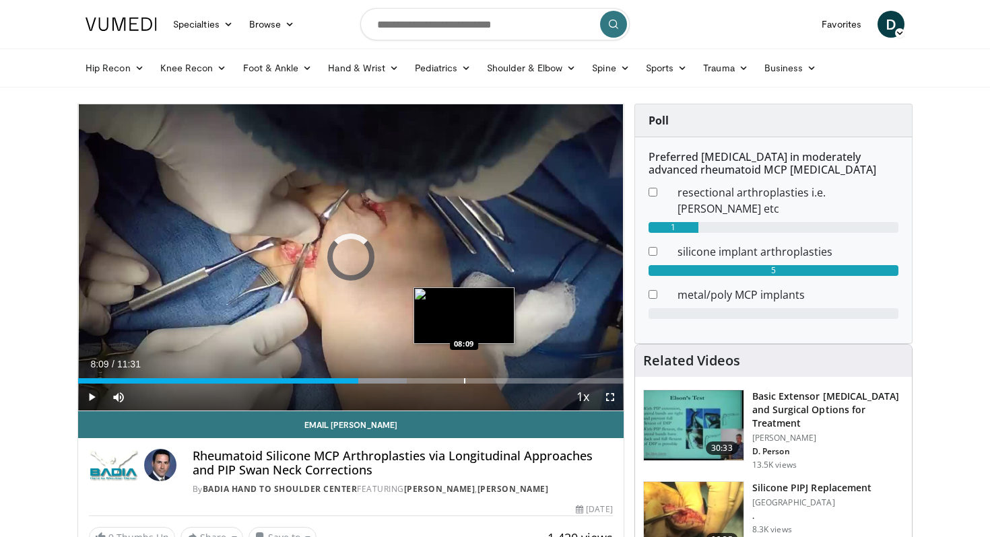
click at [464, 380] on div "Progress Bar" at bounding box center [464, 380] width 1 height 5
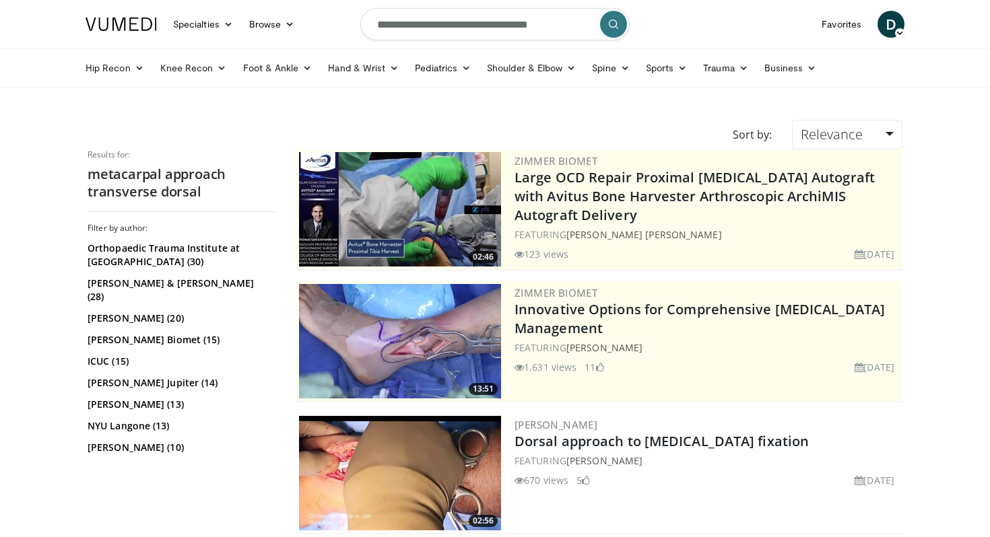
click at [421, 25] on input "**********" at bounding box center [494, 24] width 269 height 32
type input "**********"
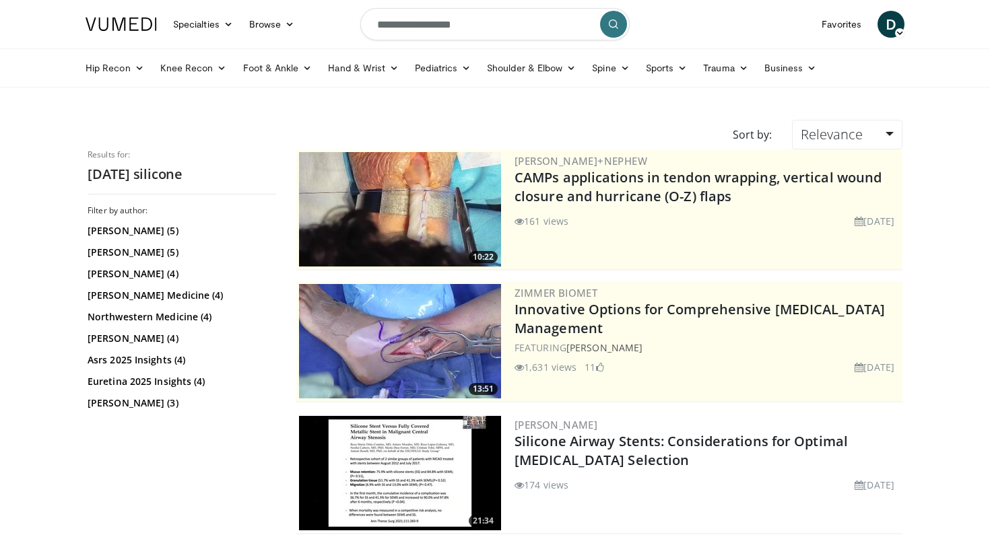
scroll to position [2813, 0]
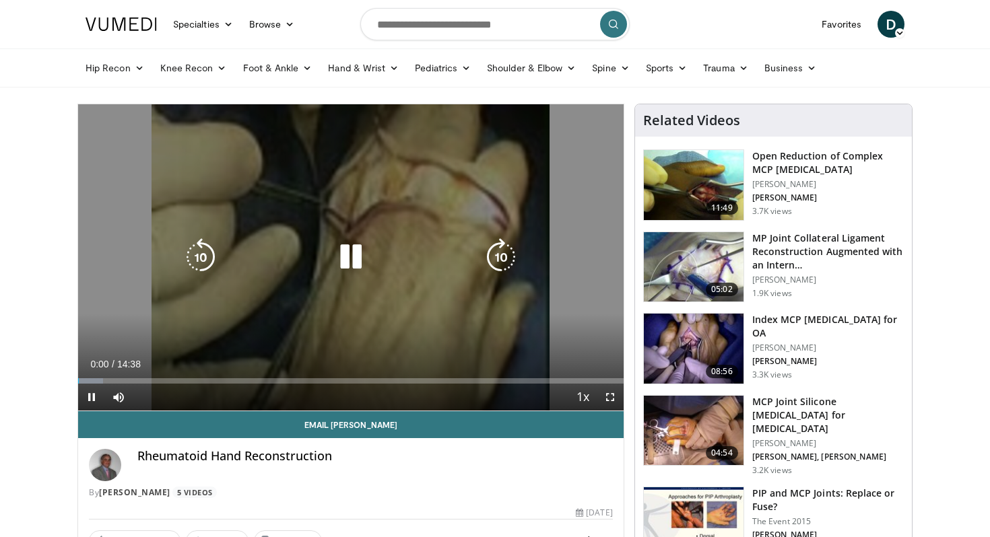
click at [412, 174] on div "10 seconds Tap to unmute" at bounding box center [350, 257] width 545 height 306
